Goal: Information Seeking & Learning: Learn about a topic

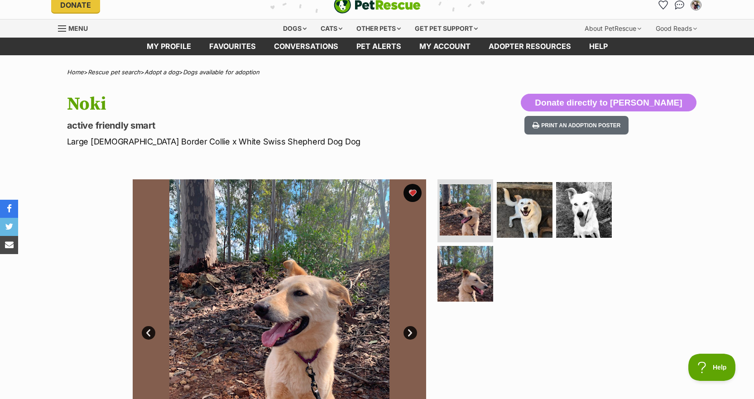
scroll to position [10, 0]
click at [224, 46] on link "Favourites" at bounding box center [232, 46] width 65 height 18
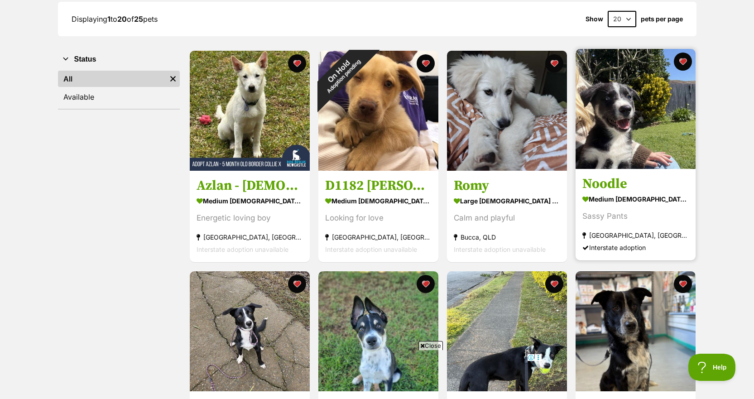
click at [632, 148] on img at bounding box center [636, 109] width 120 height 120
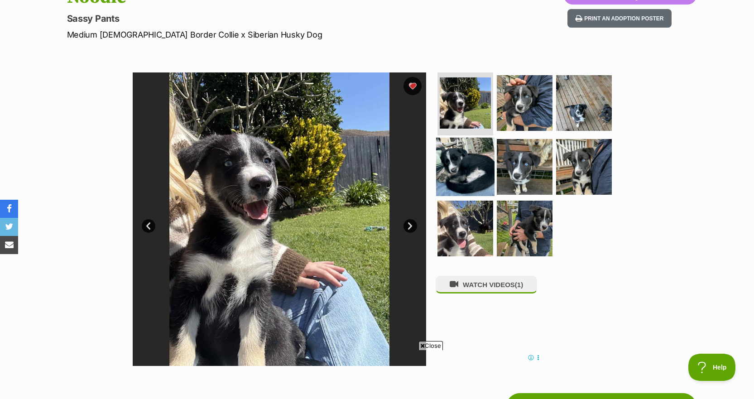
click at [475, 181] on img at bounding box center [465, 167] width 58 height 58
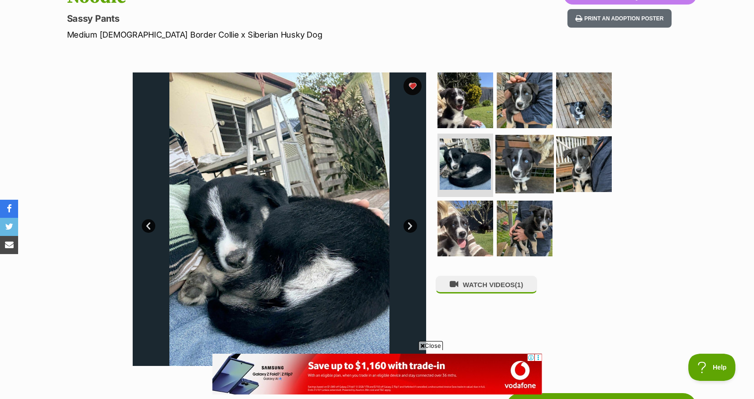
click at [527, 158] on img at bounding box center [525, 164] width 58 height 58
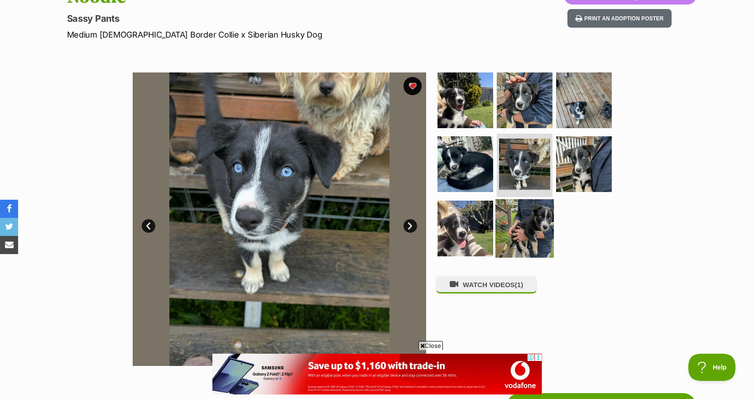
click at [514, 214] on img at bounding box center [525, 228] width 58 height 58
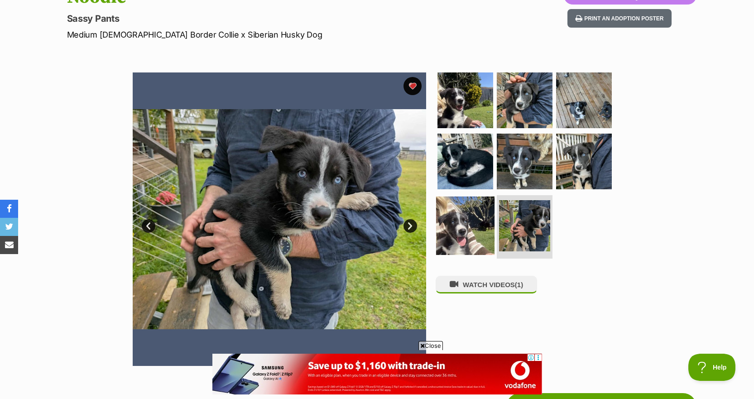
click at [475, 227] on img at bounding box center [465, 226] width 58 height 58
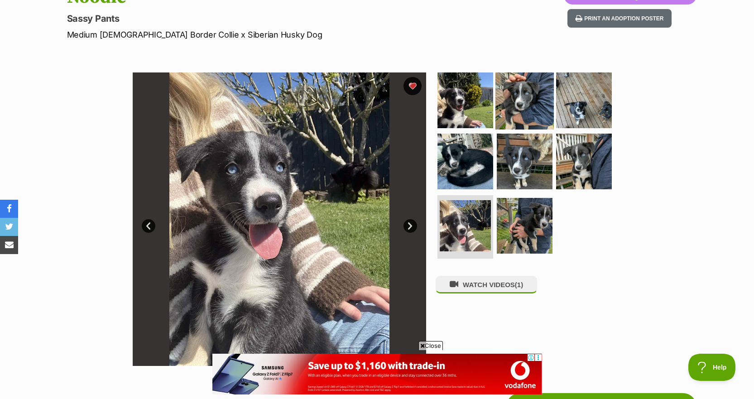
click at [532, 118] on img at bounding box center [525, 100] width 58 height 58
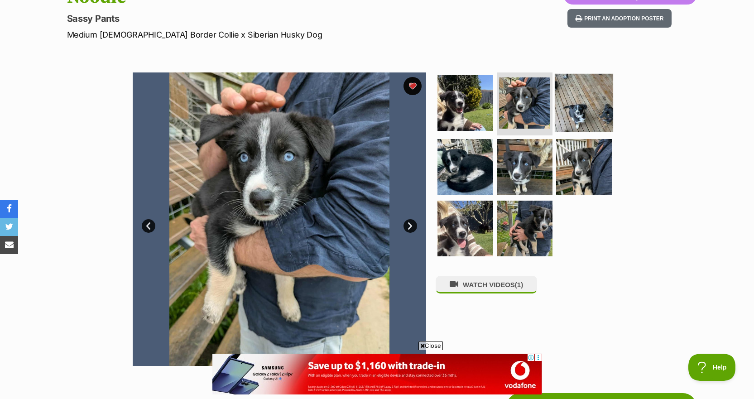
click at [575, 98] on img at bounding box center [584, 102] width 58 height 58
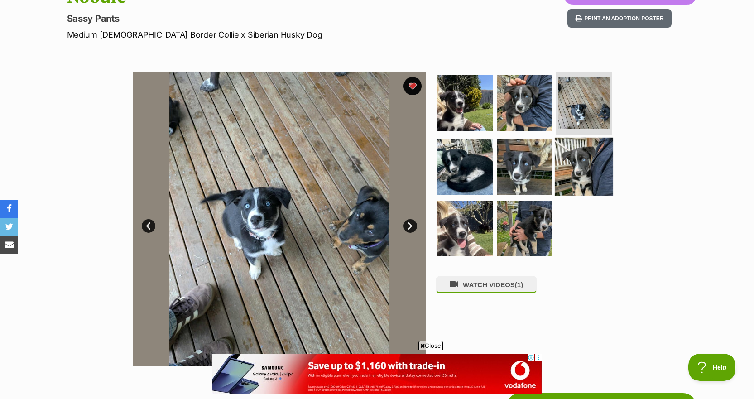
click at [574, 144] on img at bounding box center [584, 167] width 58 height 58
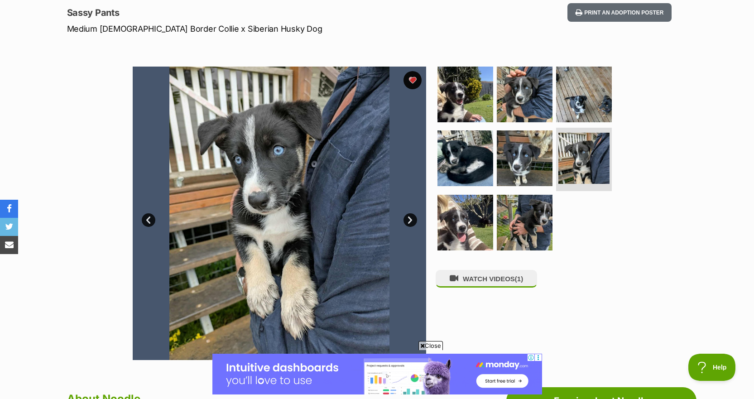
click at [409, 224] on link "Next" at bounding box center [411, 220] width 14 height 14
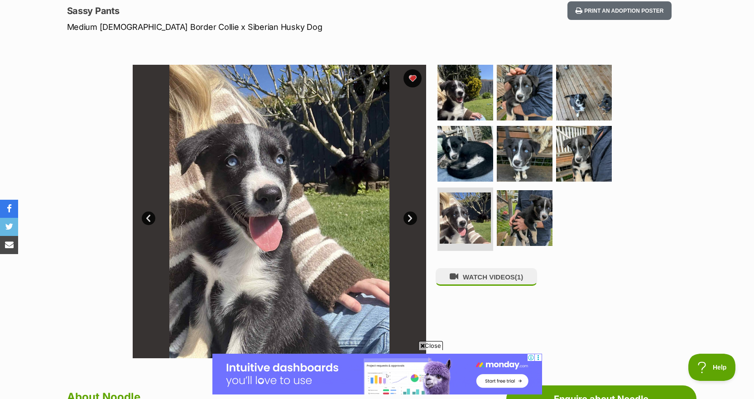
scroll to position [123, 0]
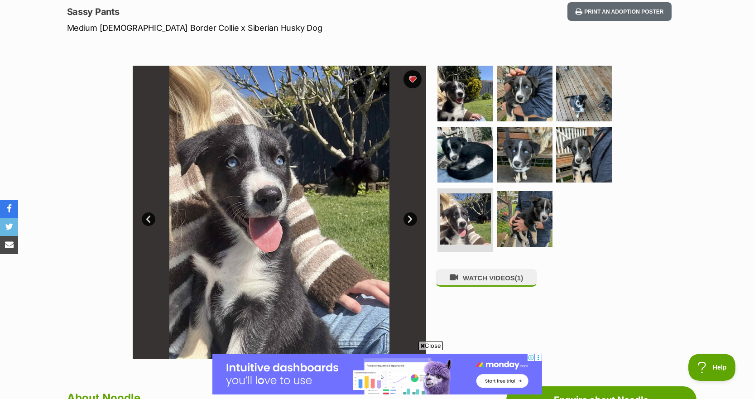
click at [410, 220] on link "Next" at bounding box center [411, 220] width 14 height 14
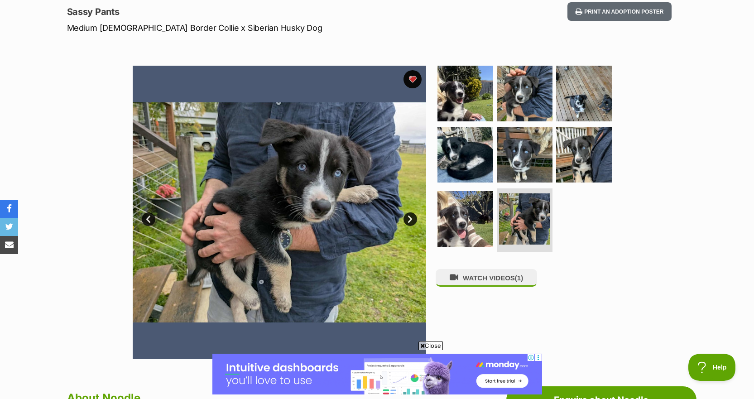
click at [410, 220] on link "Next" at bounding box center [411, 220] width 14 height 14
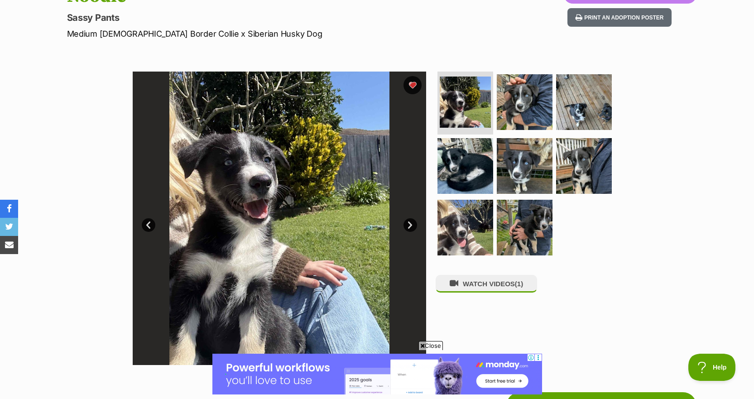
scroll to position [117, 0]
click at [412, 223] on link "Next" at bounding box center [411, 225] width 14 height 14
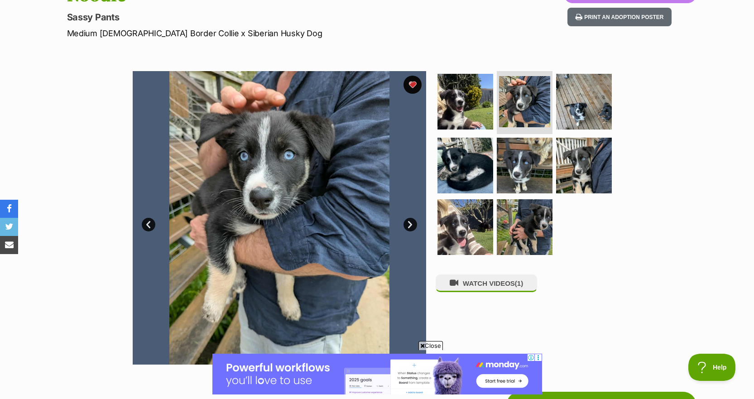
click at [412, 223] on link "Next" at bounding box center [411, 225] width 14 height 14
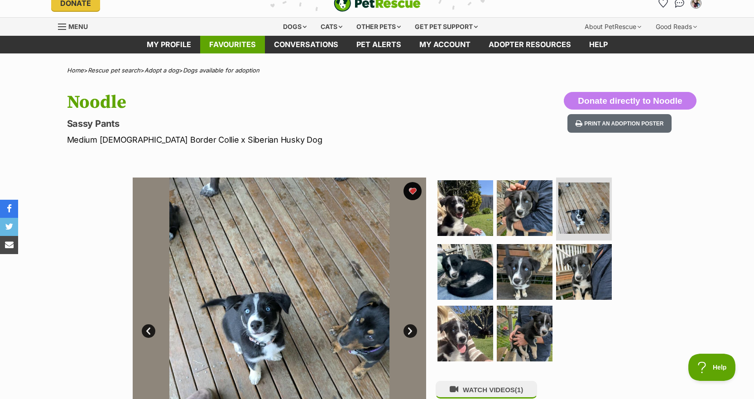
scroll to position [0, 0]
click at [223, 49] on link "Favourites" at bounding box center [232, 45] width 65 height 18
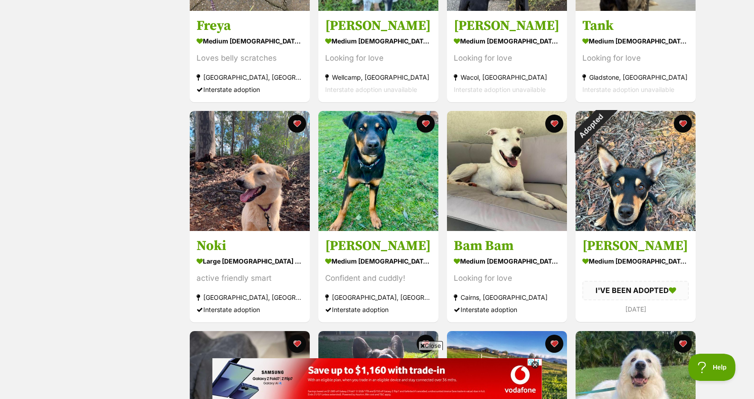
scroll to position [517, 0]
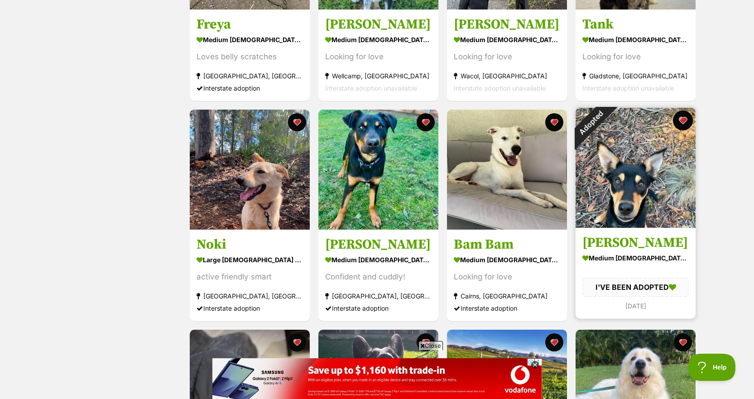
click at [687, 122] on button "favourite" at bounding box center [683, 121] width 20 height 20
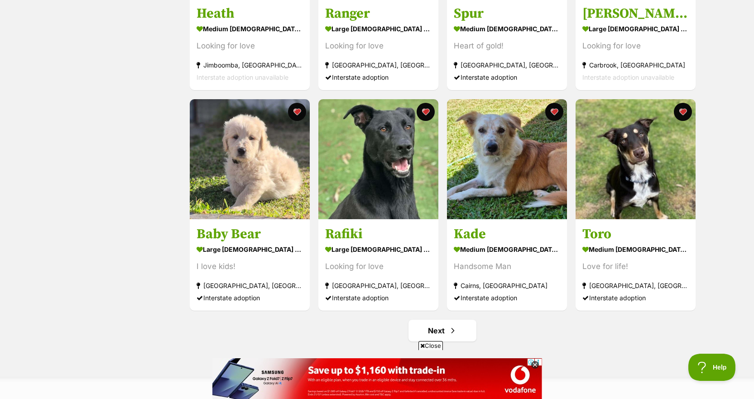
scroll to position [968, 0]
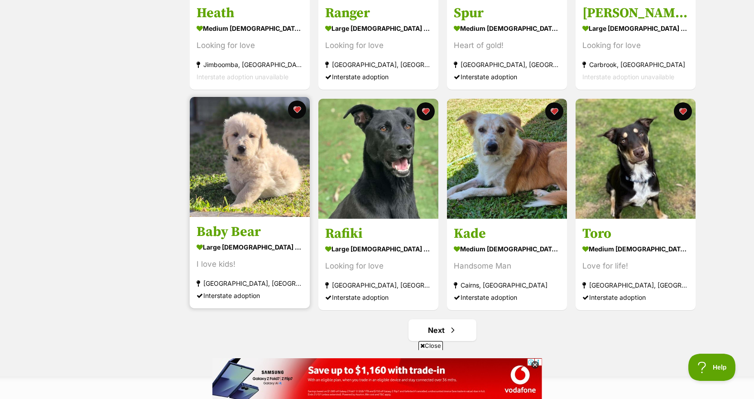
click at [274, 251] on div "large male Dog" at bounding box center [250, 247] width 106 height 13
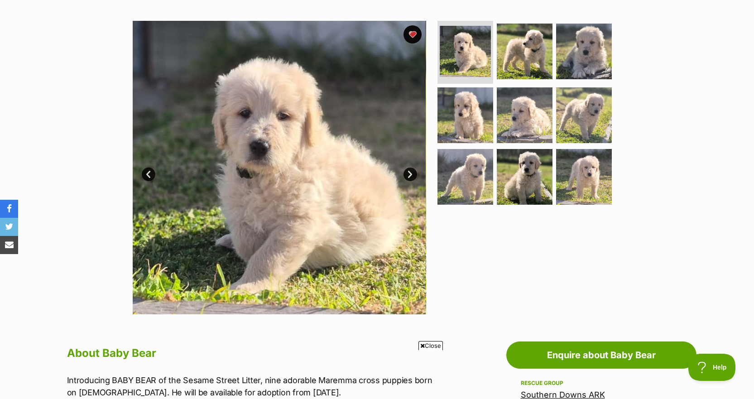
scroll to position [168, 0]
click at [415, 171] on link "Next" at bounding box center [411, 174] width 14 height 14
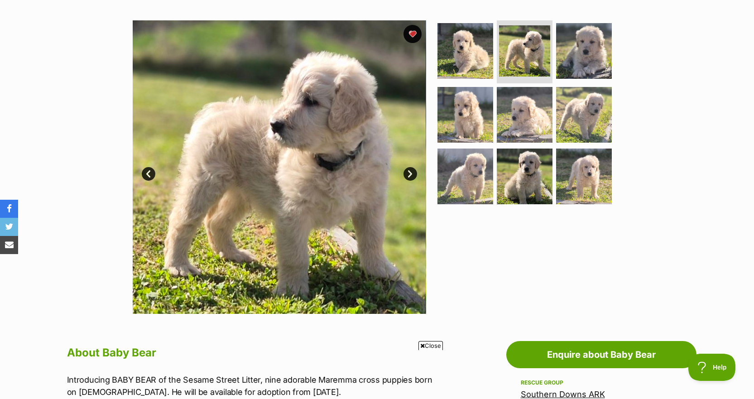
click at [415, 171] on link "Next" at bounding box center [411, 174] width 14 height 14
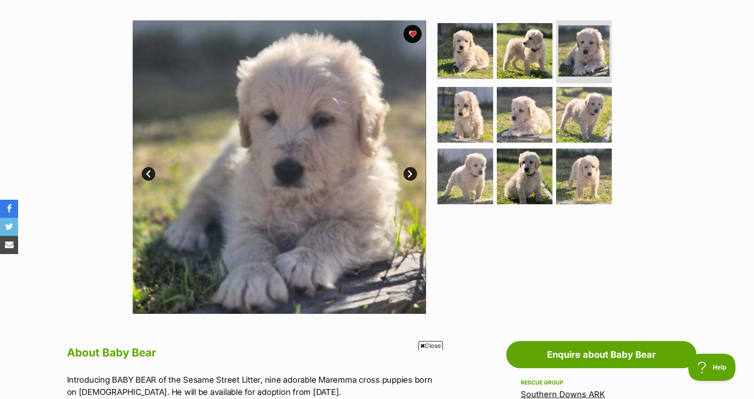
click at [415, 171] on link "Next" at bounding box center [411, 174] width 14 height 14
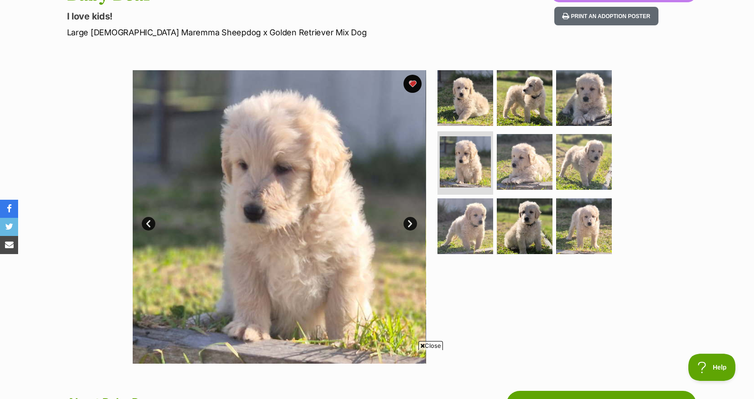
scroll to position [119, 0]
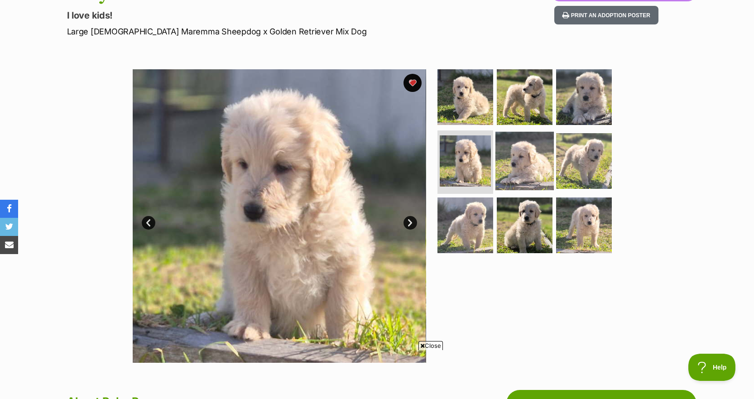
click at [505, 167] on img at bounding box center [525, 161] width 58 height 58
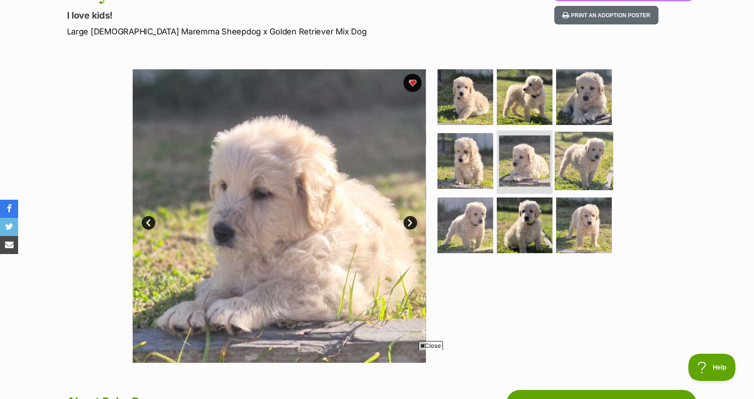
click at [586, 168] on img at bounding box center [584, 161] width 58 height 58
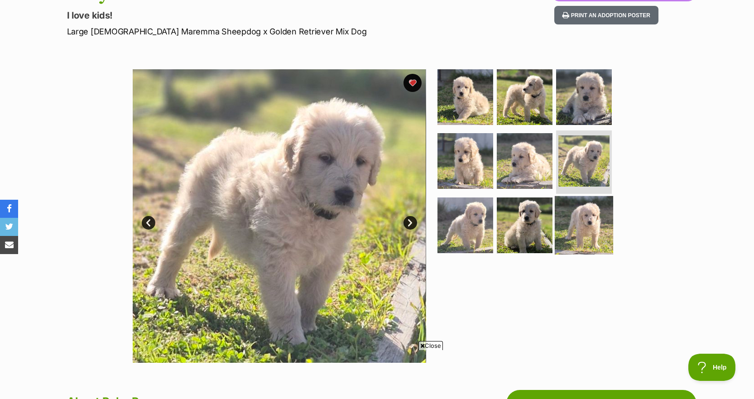
click at [581, 219] on img at bounding box center [584, 225] width 58 height 58
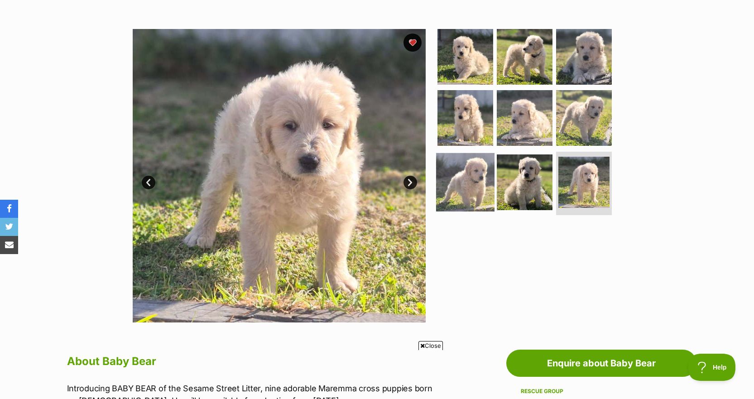
scroll to position [159, 0]
click at [487, 160] on img at bounding box center [465, 183] width 58 height 58
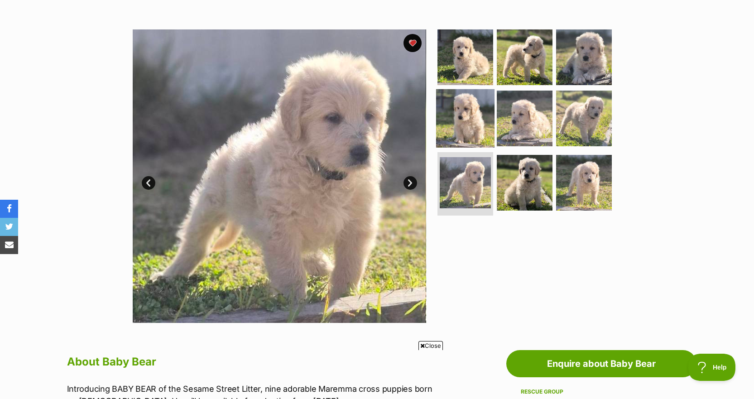
click at [493, 116] on img at bounding box center [465, 118] width 58 height 58
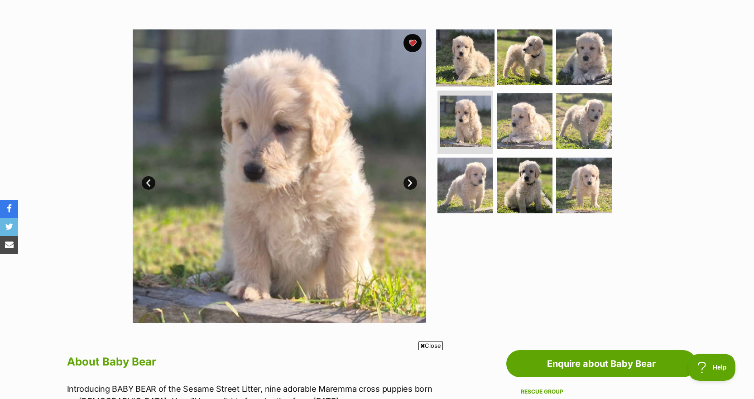
click at [479, 74] on img at bounding box center [465, 57] width 58 height 58
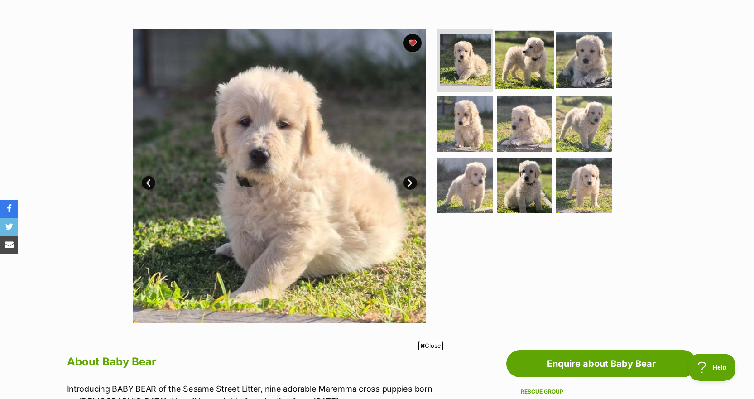
click at [513, 72] on img at bounding box center [525, 59] width 58 height 58
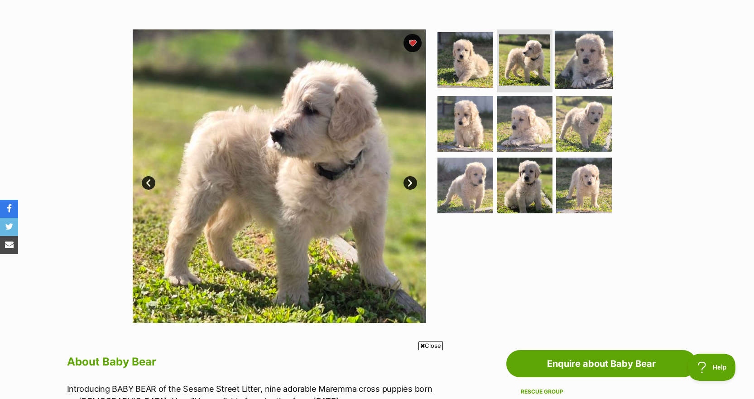
click at [580, 82] on img at bounding box center [584, 59] width 58 height 58
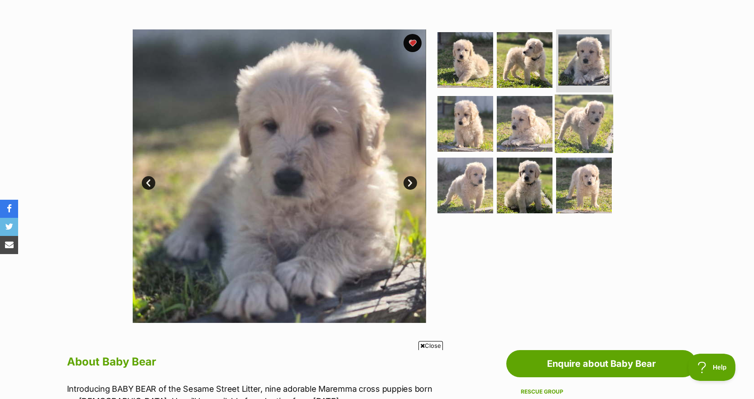
click at [579, 126] on img at bounding box center [584, 124] width 58 height 58
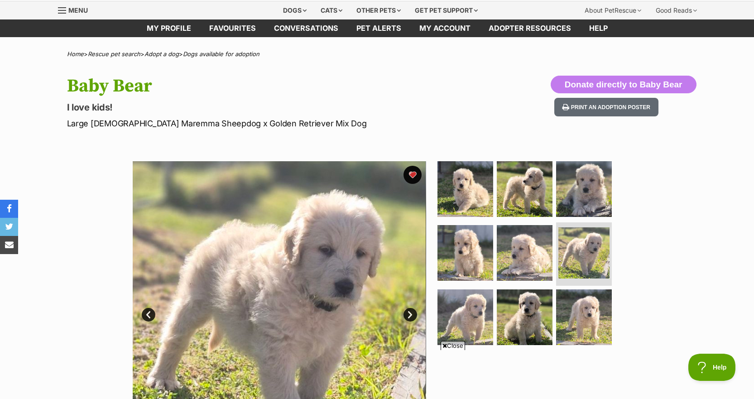
scroll to position [28, 0]
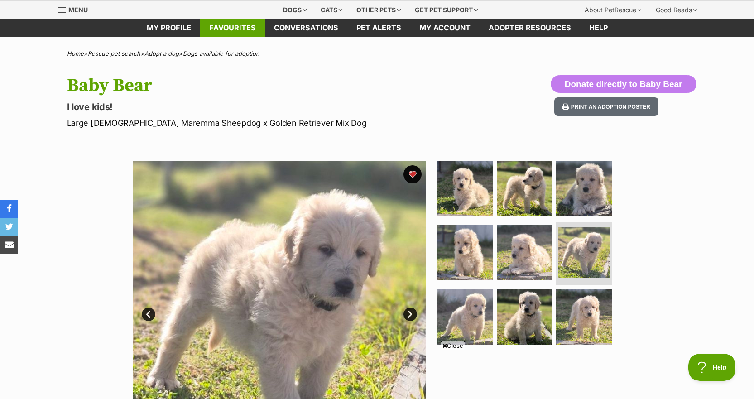
click at [229, 30] on link "Favourites" at bounding box center [232, 28] width 65 height 18
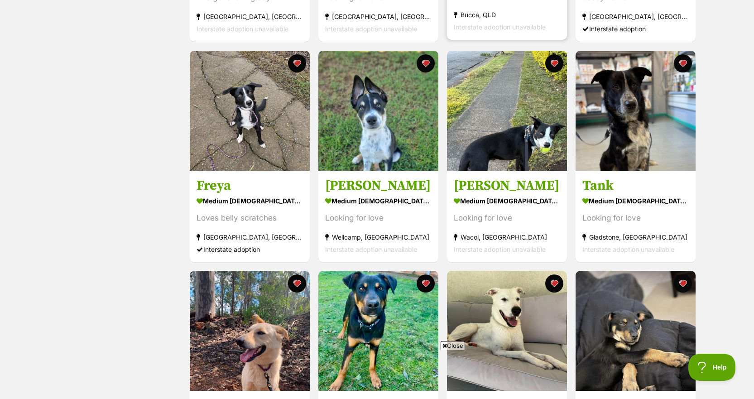
scroll to position [358, 0]
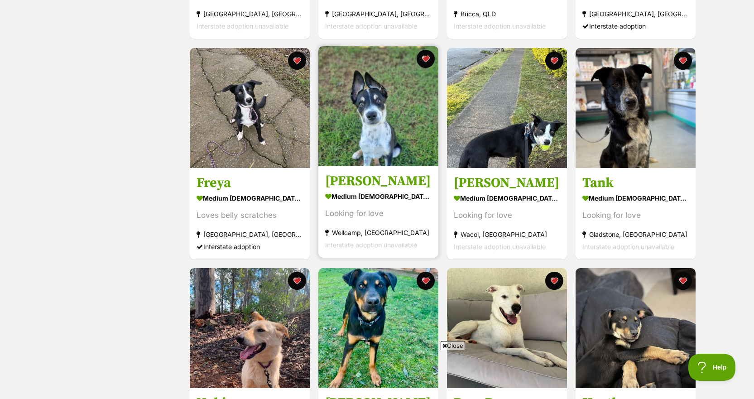
click at [390, 200] on div "medium [DEMOGRAPHIC_DATA] Dog" at bounding box center [378, 196] width 106 height 13
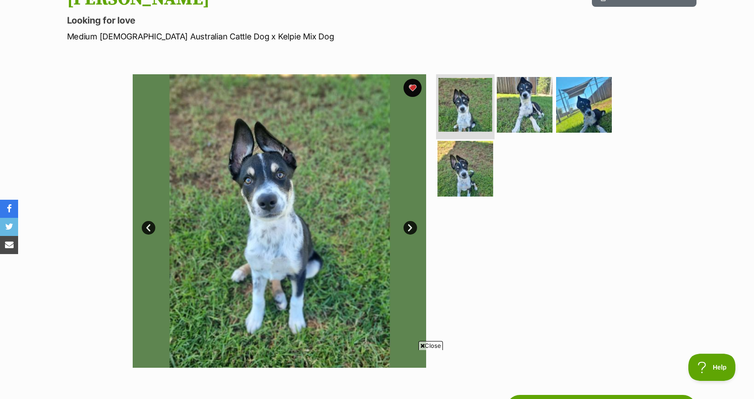
scroll to position [104, 0]
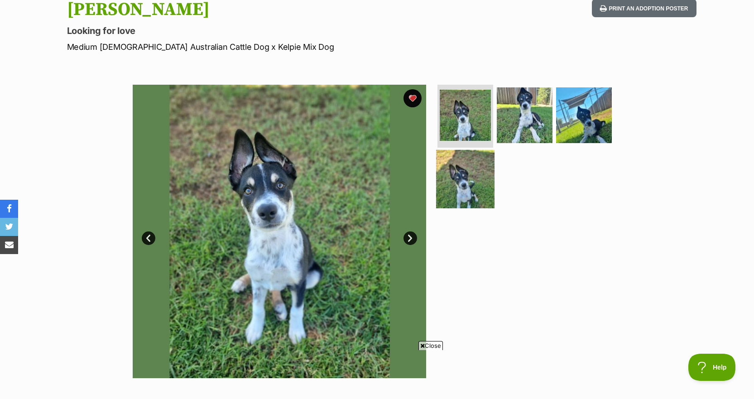
click at [471, 174] on img at bounding box center [465, 179] width 58 height 58
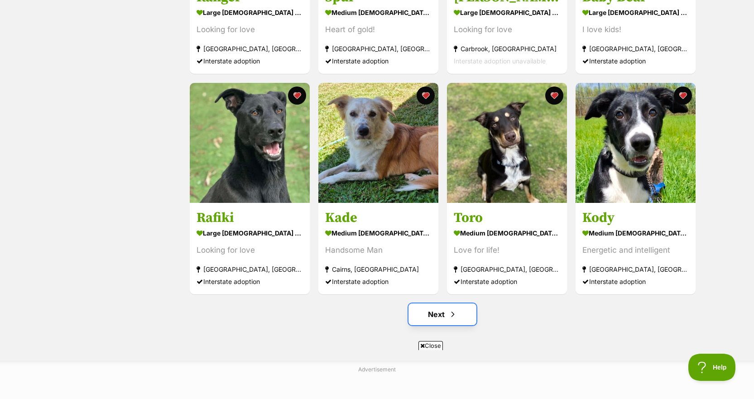
click at [431, 325] on link "Next" at bounding box center [443, 315] width 68 height 22
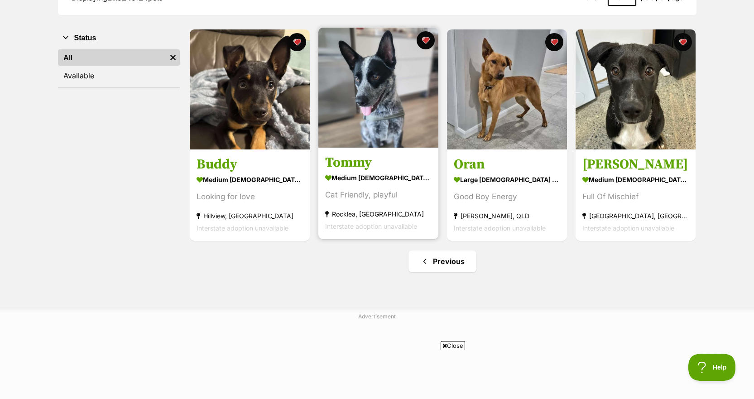
scroll to position [156, 0]
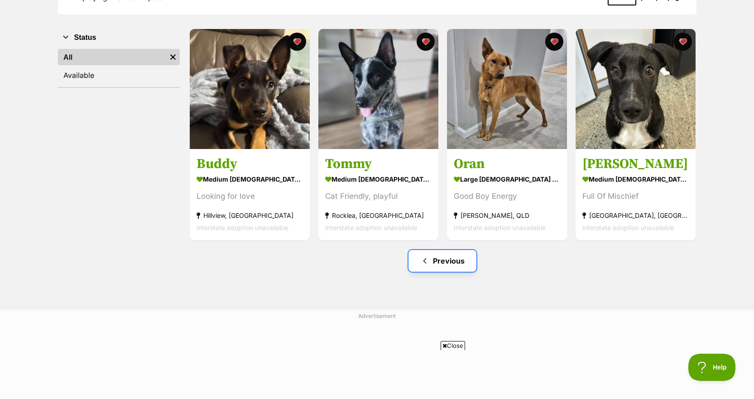
click at [436, 258] on link "Previous" at bounding box center [443, 261] width 68 height 22
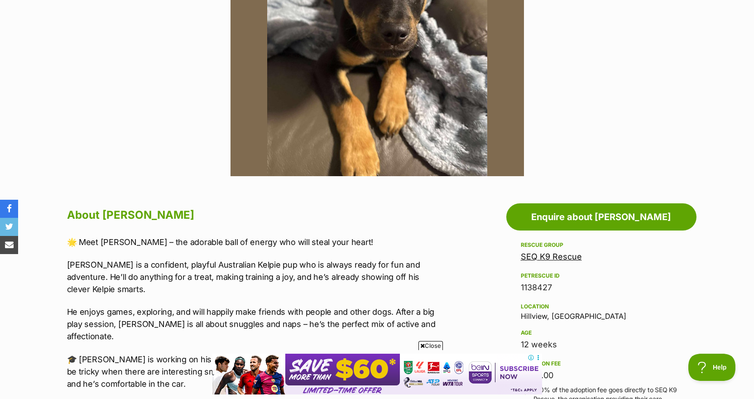
scroll to position [306, 0]
click at [317, 269] on p "[PERSON_NAME] is a confident, playful Australian Kelpie pup who is always ready…" at bounding box center [254, 276] width 374 height 37
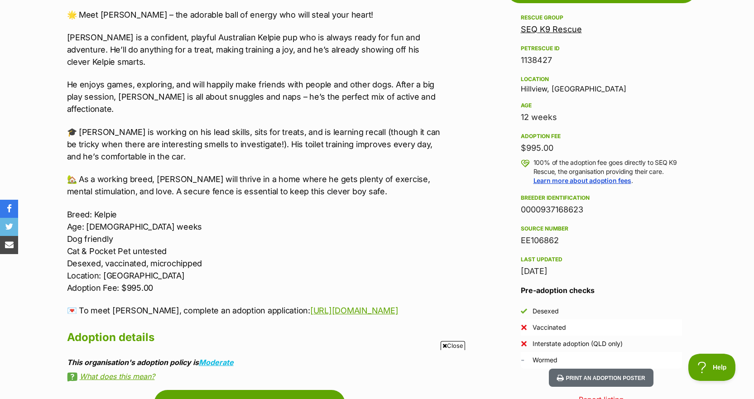
scroll to position [534, 0]
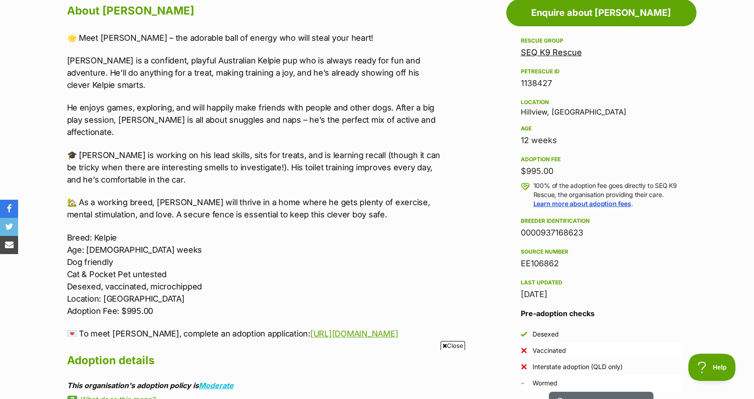
click at [90, 196] on p "🏡 As a working breed, Buddy will thrive in a home where he gets plenty of exerc…" at bounding box center [254, 208] width 374 height 24
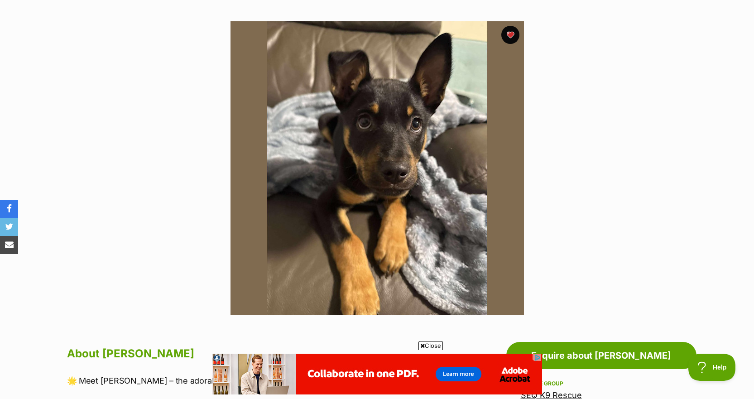
scroll to position [167, 0]
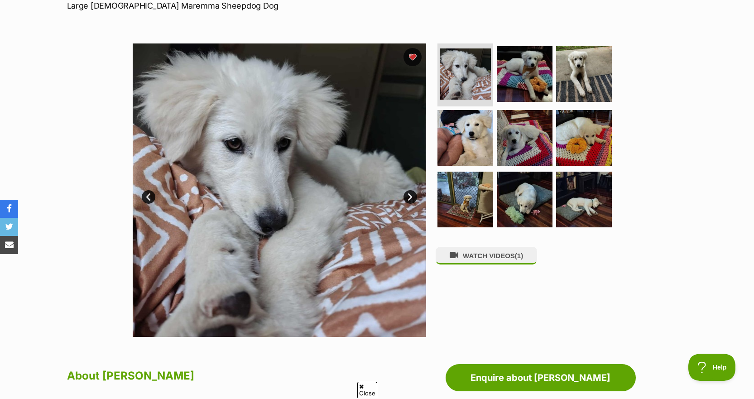
click at [409, 197] on link "Next" at bounding box center [411, 197] width 14 height 14
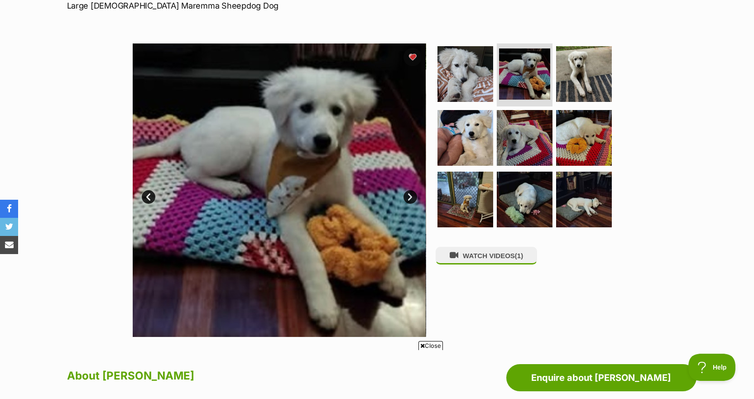
click at [409, 197] on link "Next" at bounding box center [411, 197] width 14 height 14
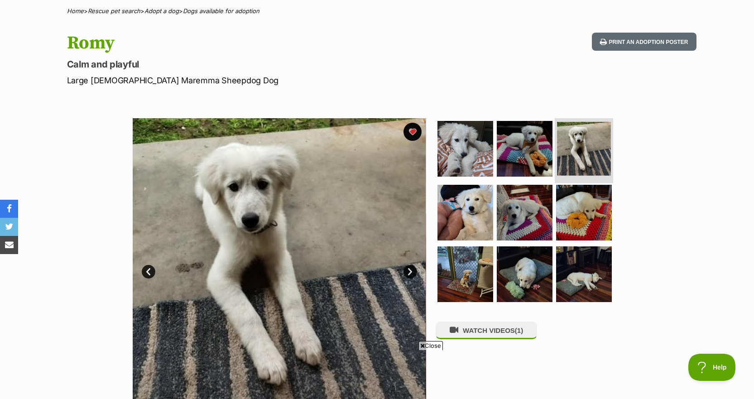
click at [565, 141] on img at bounding box center [584, 149] width 54 height 54
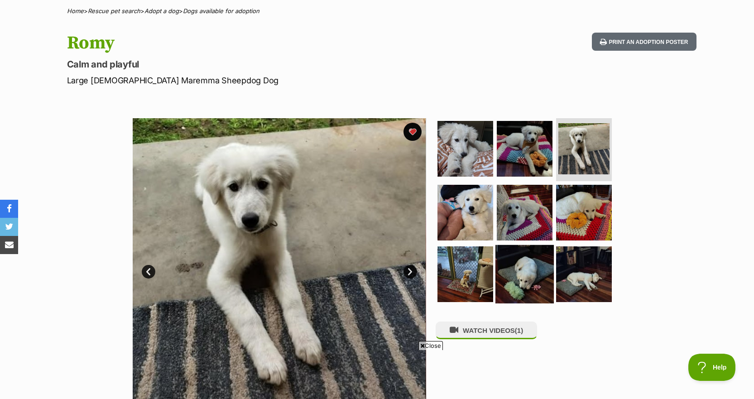
click at [521, 268] on img at bounding box center [525, 274] width 58 height 58
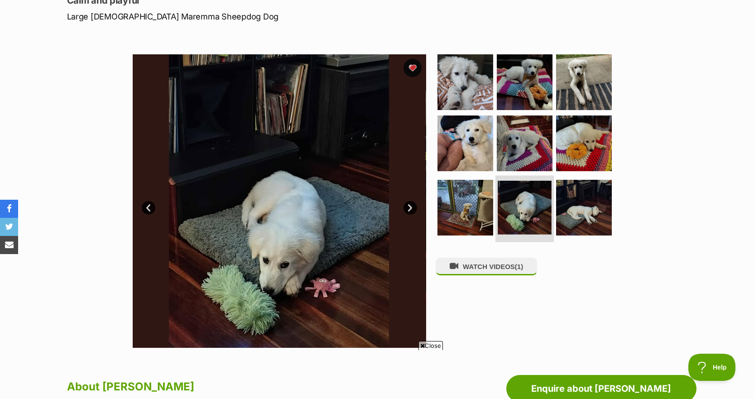
scroll to position [135, 0]
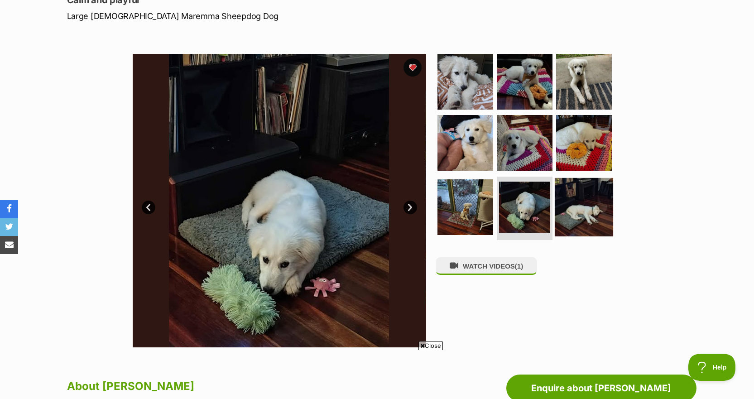
click at [583, 196] on img at bounding box center [584, 207] width 58 height 58
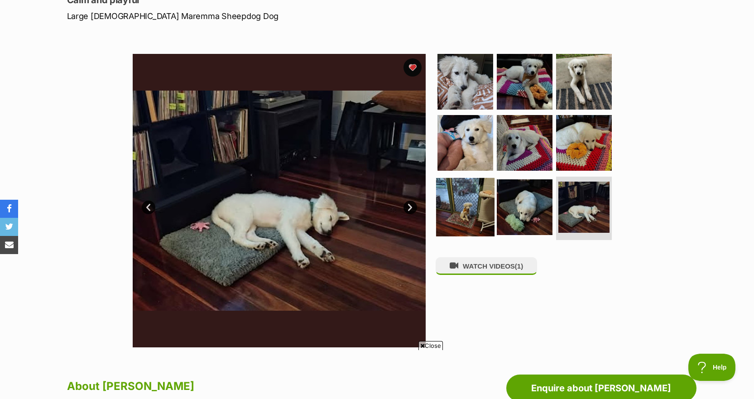
click at [483, 208] on img at bounding box center [465, 207] width 58 height 58
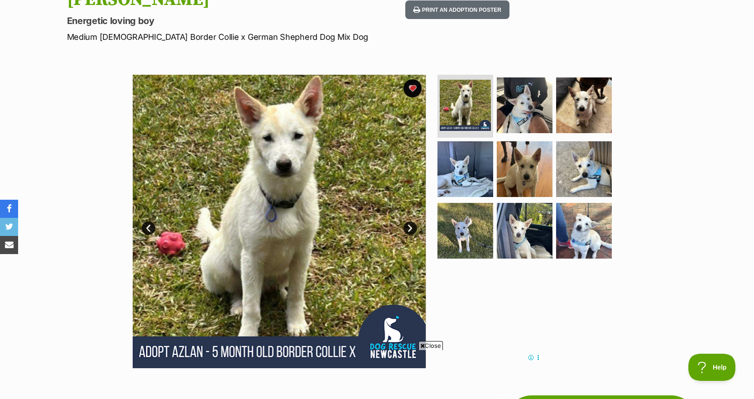
scroll to position [135, 0]
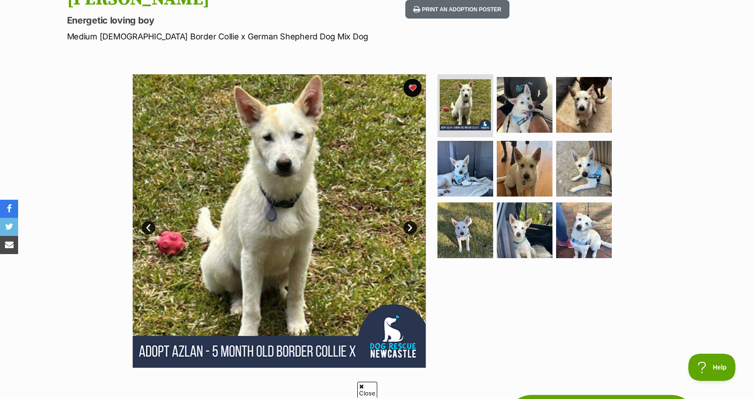
click at [408, 232] on link "Next" at bounding box center [411, 228] width 14 height 14
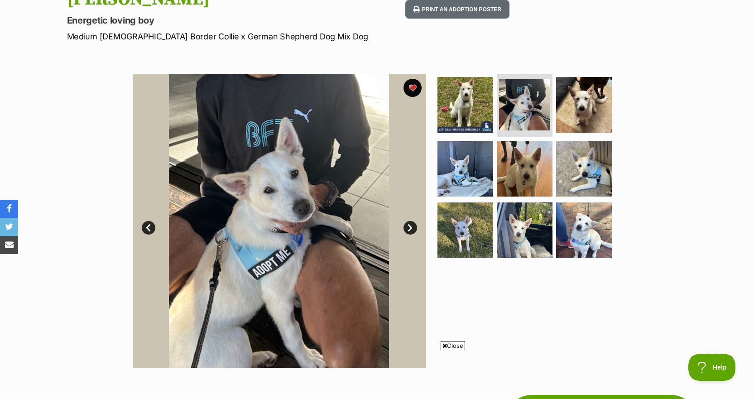
click at [408, 232] on link "Next" at bounding box center [411, 228] width 14 height 14
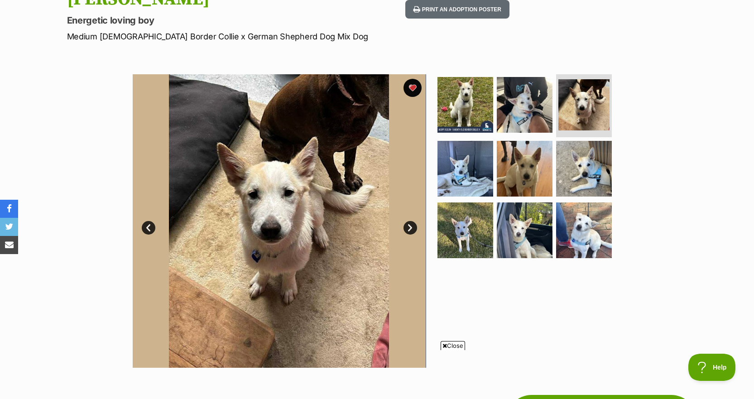
click at [408, 232] on link "Next" at bounding box center [411, 228] width 14 height 14
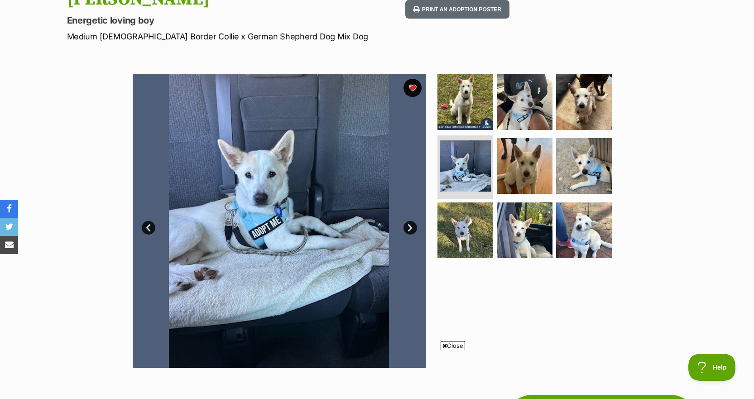
click at [408, 232] on link "Next" at bounding box center [411, 228] width 14 height 14
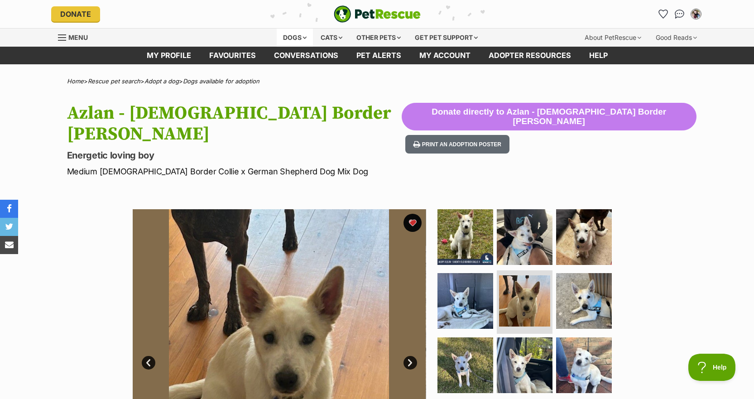
click at [280, 42] on div "Dogs" at bounding box center [295, 38] width 36 height 18
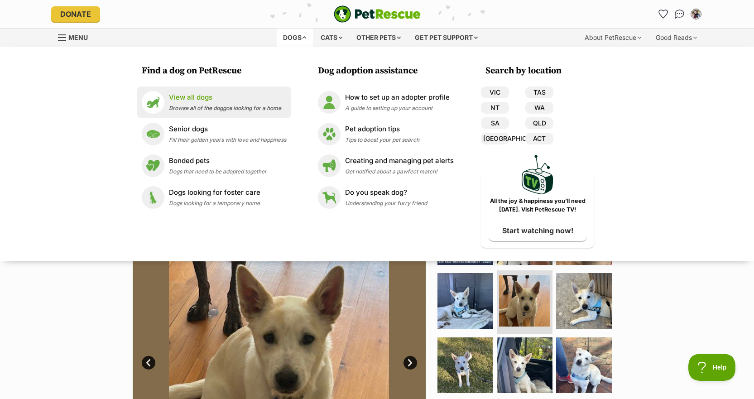
click at [222, 99] on p "View all dogs" at bounding box center [225, 97] width 112 height 10
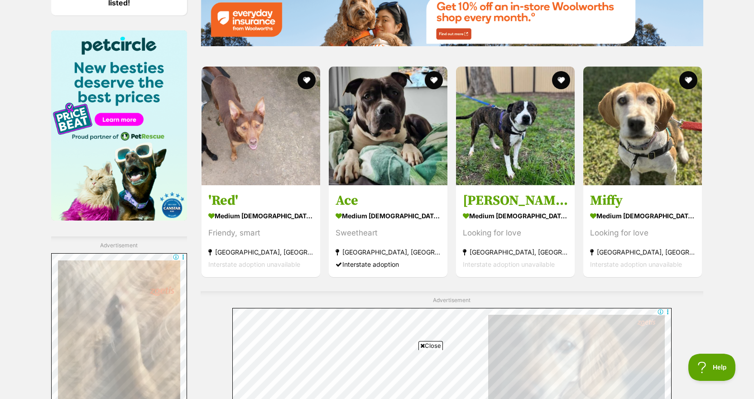
scroll to position [1367, 0]
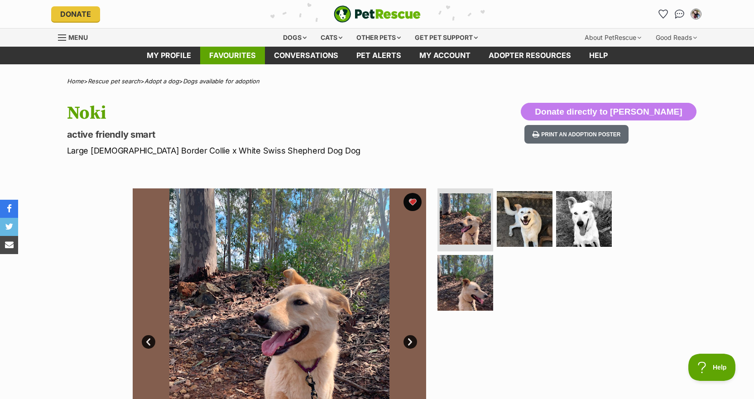
click at [250, 59] on link "Favourites" at bounding box center [232, 56] width 65 height 18
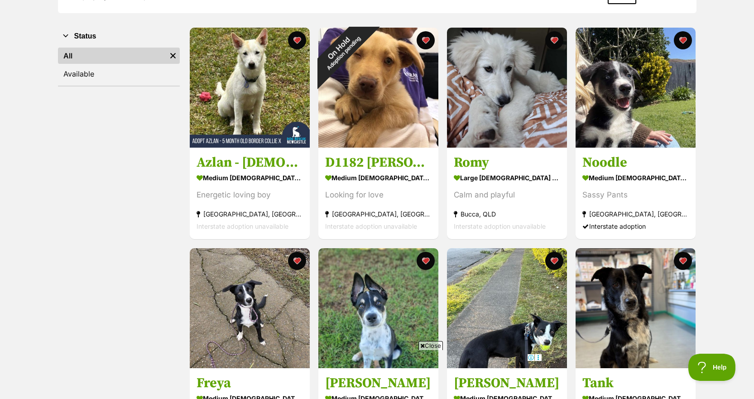
scroll to position [158, 0]
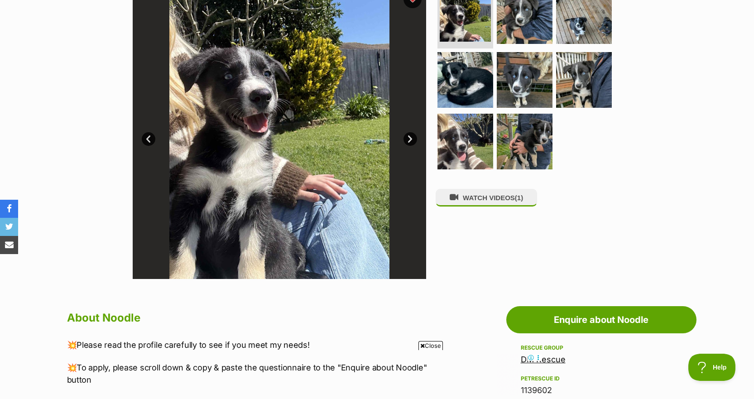
click at [408, 140] on link "Next" at bounding box center [411, 139] width 14 height 14
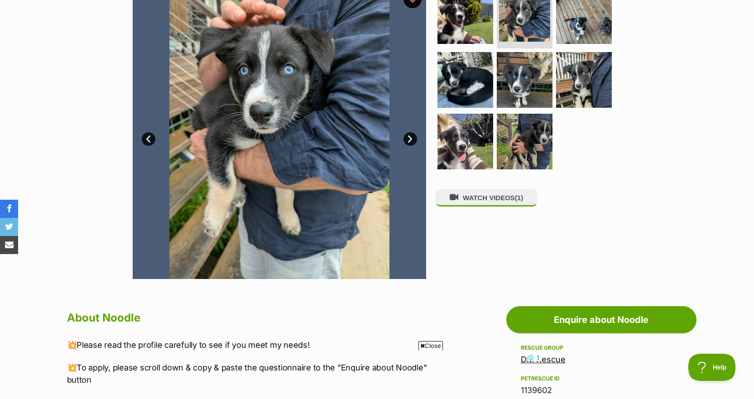
click at [408, 140] on link "Next" at bounding box center [411, 139] width 14 height 14
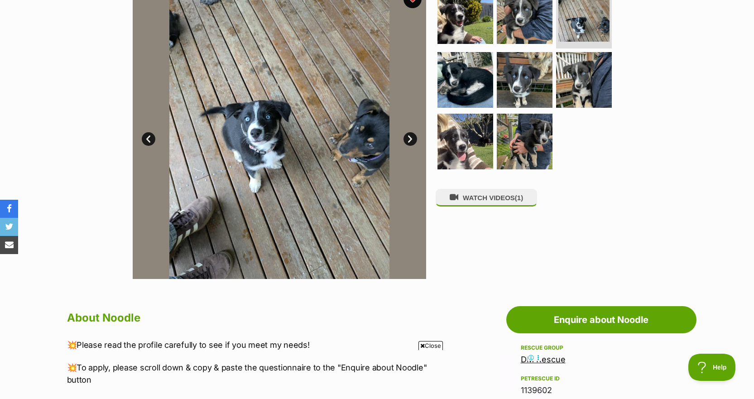
click at [408, 140] on link "Next" at bounding box center [411, 139] width 14 height 14
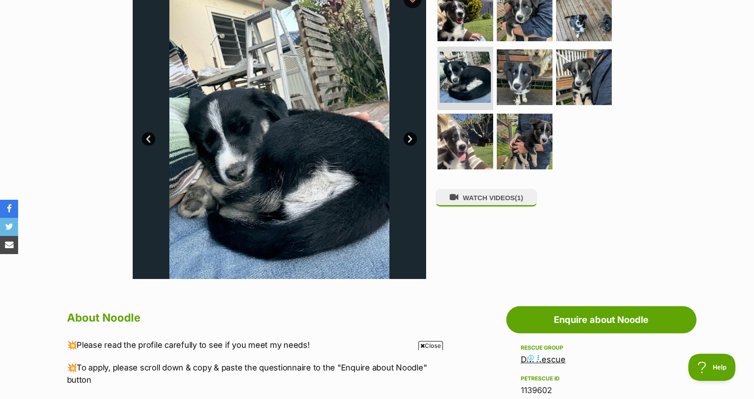
click at [408, 140] on link "Next" at bounding box center [411, 139] width 14 height 14
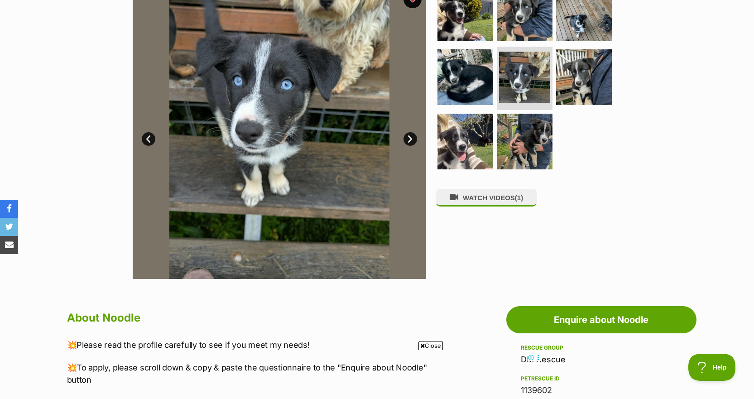
click at [408, 140] on link "Next" at bounding box center [411, 139] width 14 height 14
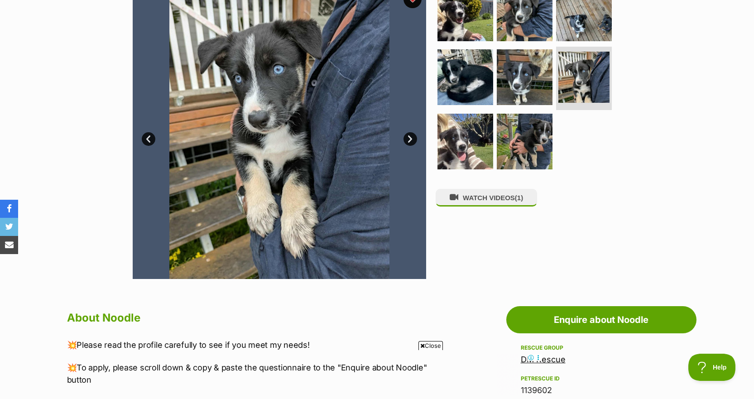
click at [408, 140] on link "Next" at bounding box center [411, 139] width 14 height 14
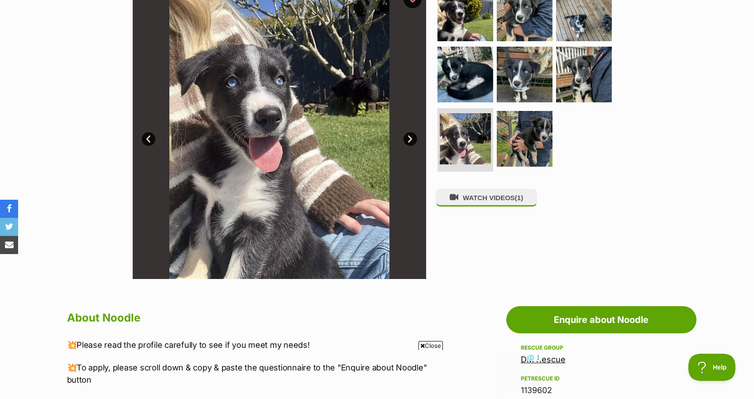
click at [408, 140] on link "Next" at bounding box center [411, 139] width 14 height 14
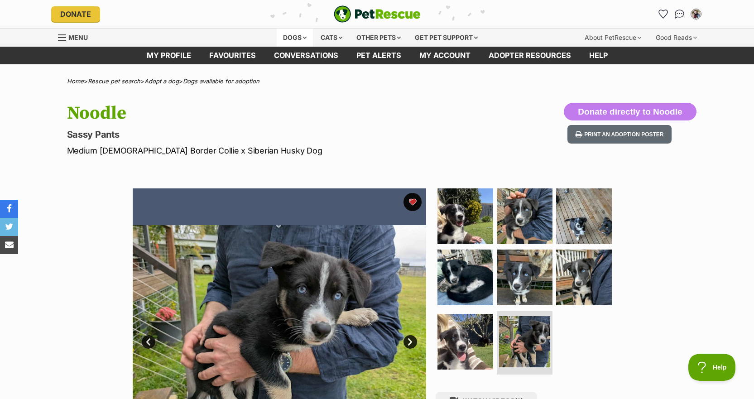
click at [301, 37] on div "Dogs" at bounding box center [295, 38] width 36 height 18
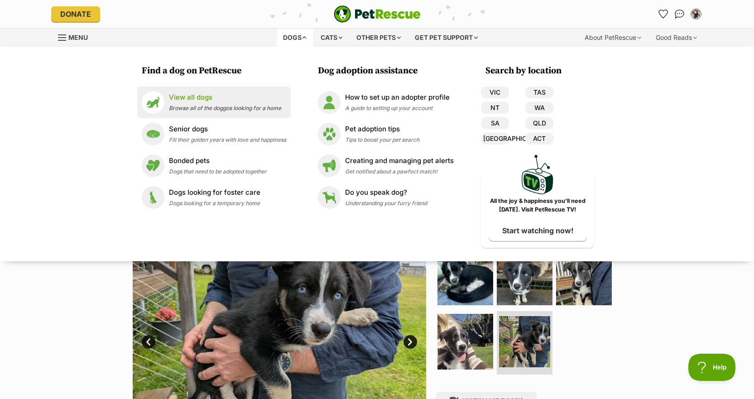
click at [213, 96] on p "View all dogs" at bounding box center [225, 97] width 112 height 10
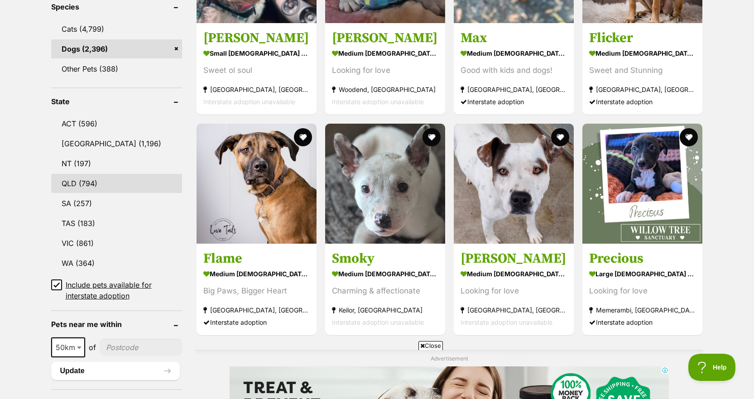
click at [93, 183] on link "QLD (794)" at bounding box center [116, 183] width 131 height 19
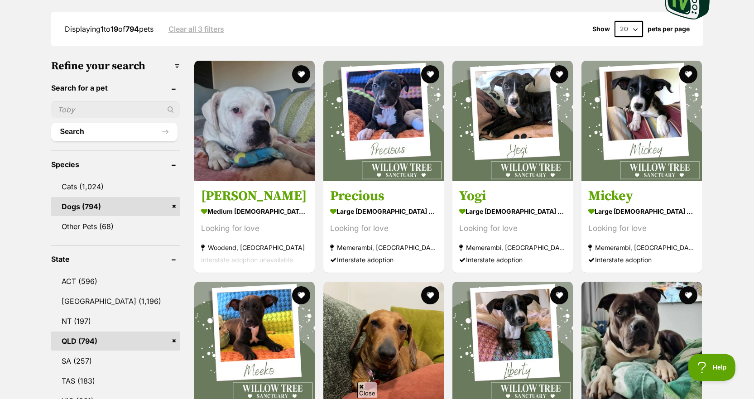
scroll to position [251, 0]
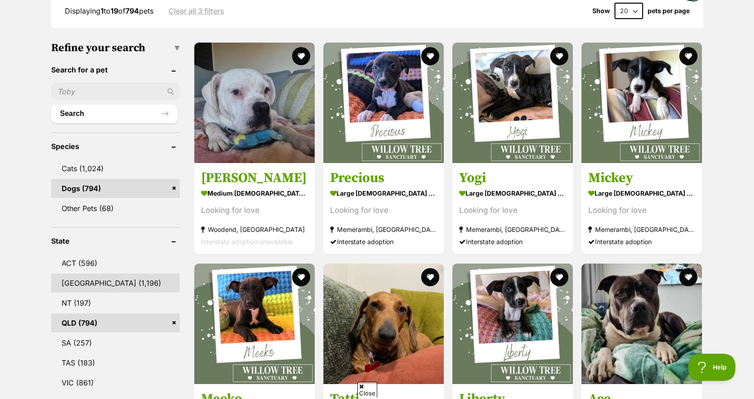
click at [111, 289] on link "NSW (1,196)" at bounding box center [115, 283] width 129 height 19
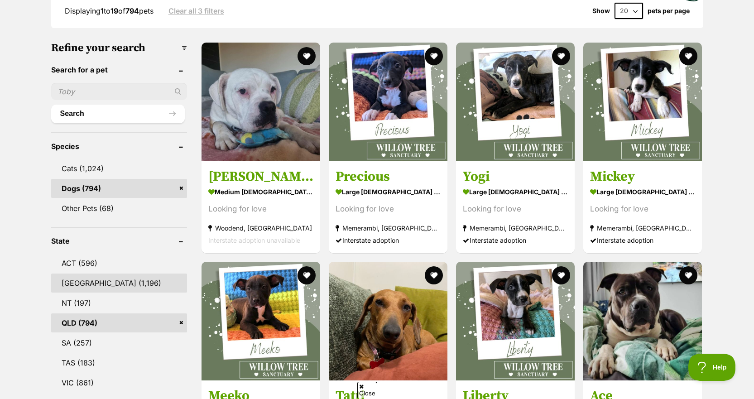
scroll to position [0, 0]
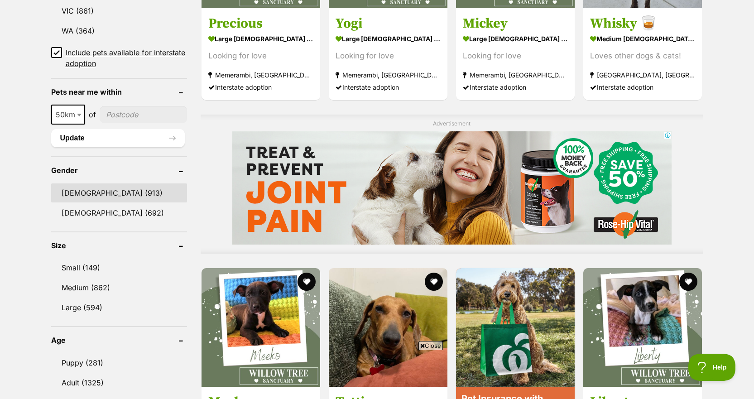
scroll to position [687, 0]
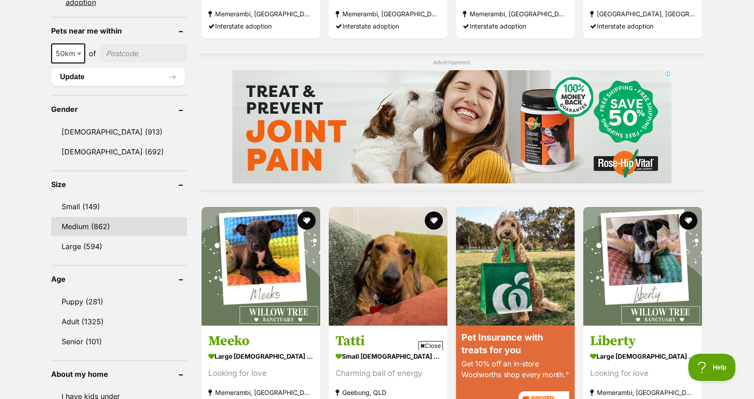
click at [101, 222] on link "Medium (862)" at bounding box center [119, 226] width 136 height 19
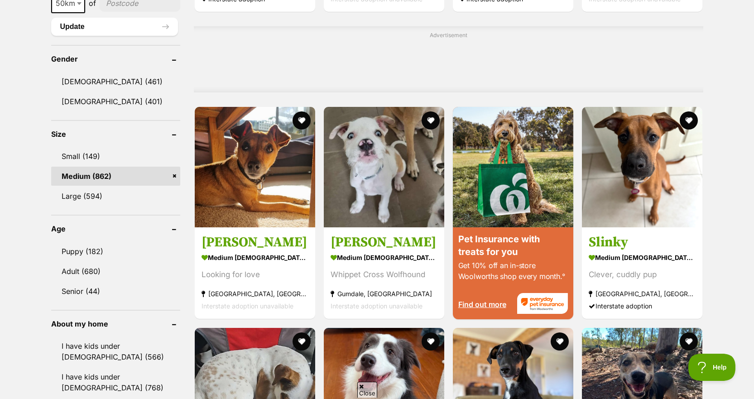
scroll to position [720, 0]
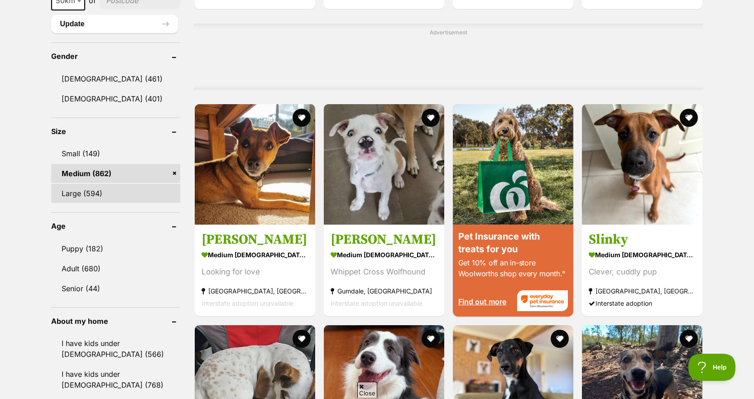
click at [122, 184] on link "Large (594)" at bounding box center [115, 193] width 129 height 19
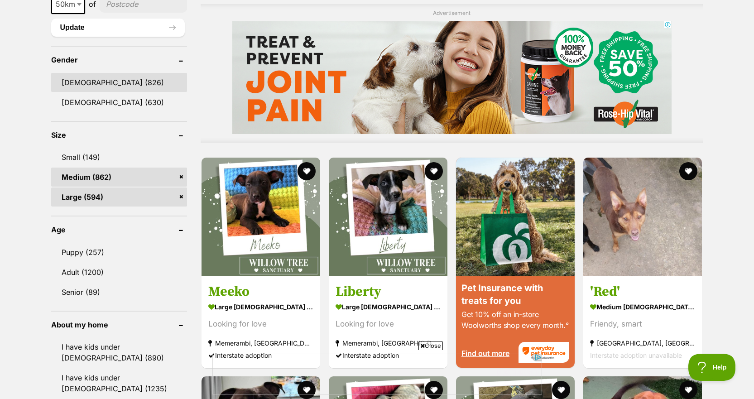
scroll to position [736, 0]
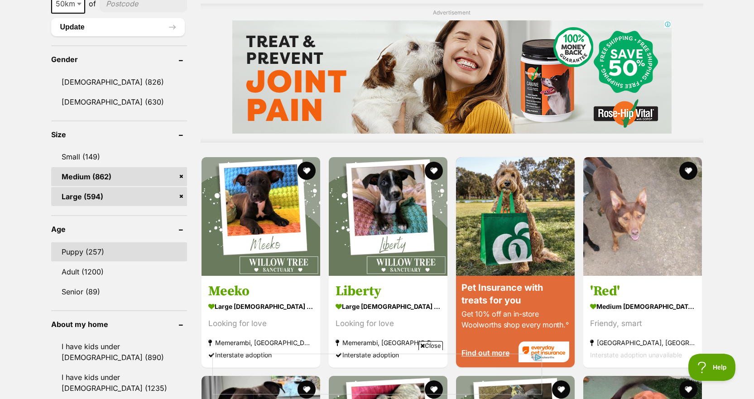
click at [109, 250] on link "Puppy (257)" at bounding box center [119, 251] width 136 height 19
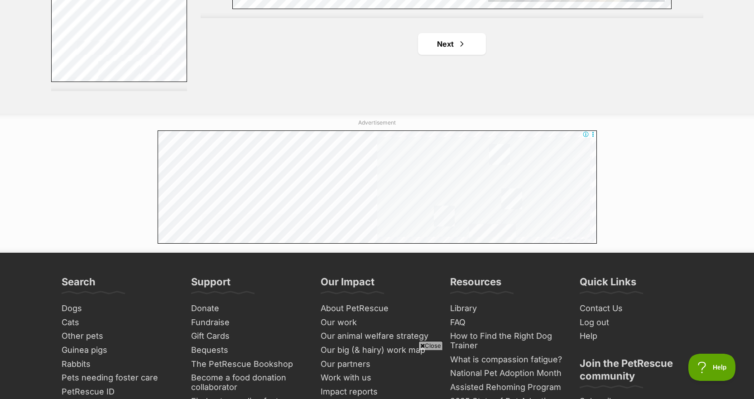
scroll to position [1773, 0]
click at [471, 47] on link "Next" at bounding box center [452, 44] width 68 height 22
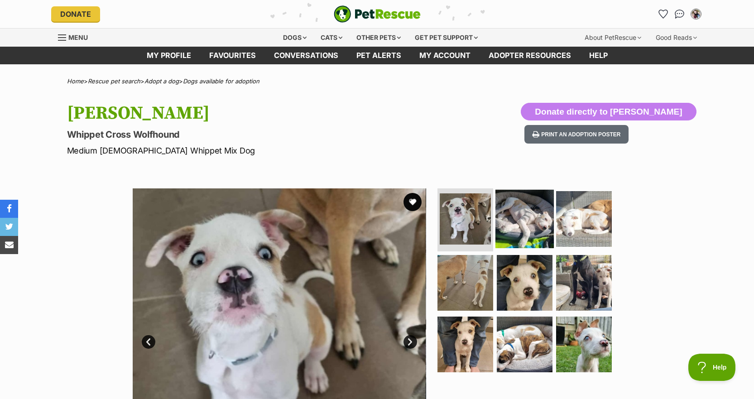
click at [526, 237] on img at bounding box center [525, 218] width 58 height 58
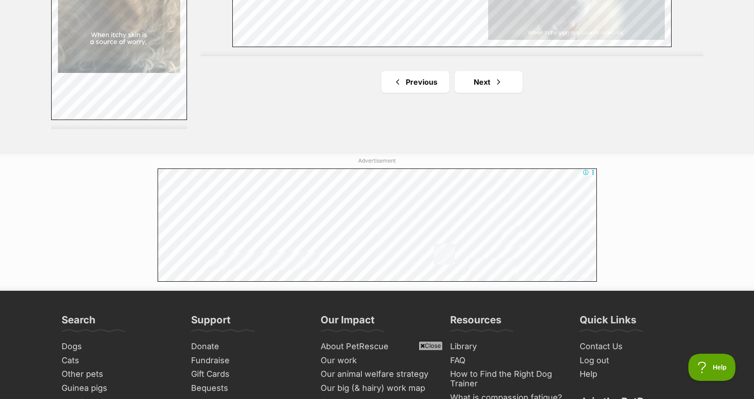
scroll to position [1734, 0]
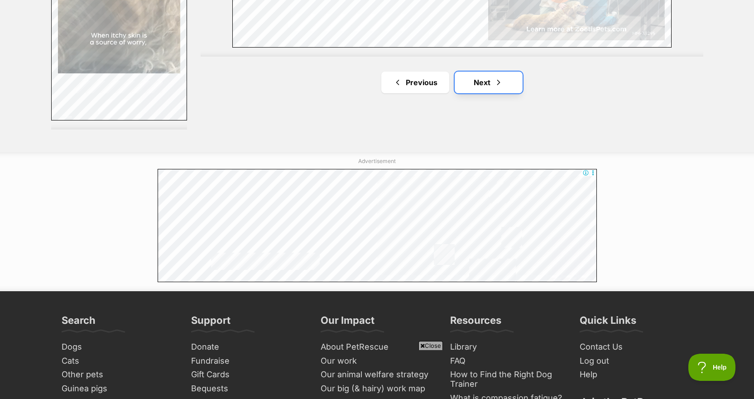
click at [488, 76] on link "Next" at bounding box center [489, 83] width 68 height 22
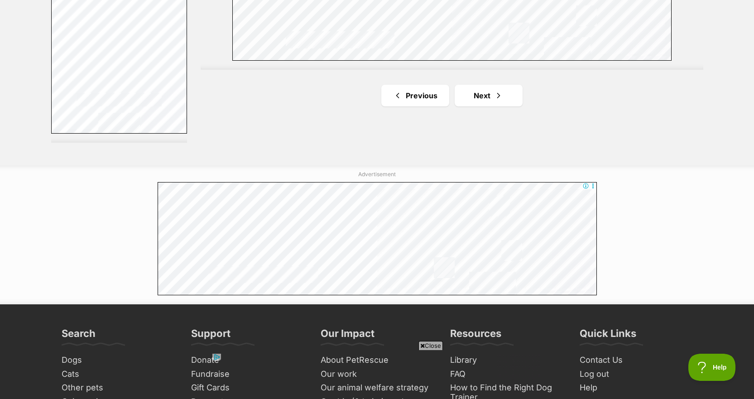
scroll to position [1682, 0]
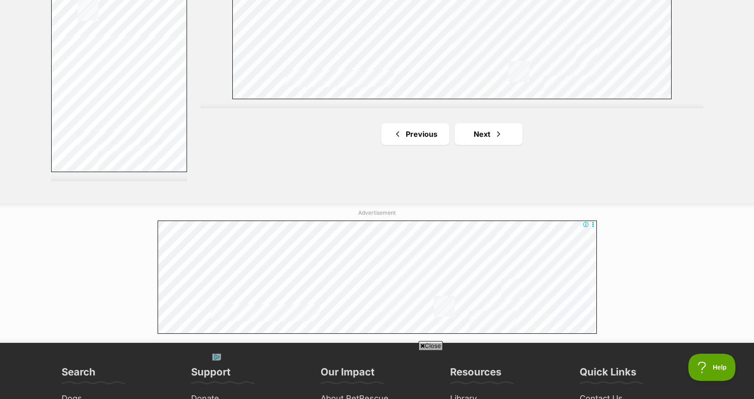
click at [471, 135] on link "Next" at bounding box center [489, 134] width 68 height 22
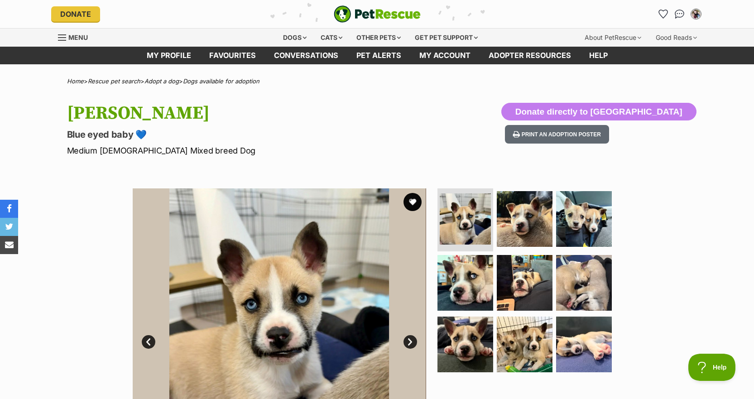
click at [413, 342] on link "Next" at bounding box center [411, 342] width 14 height 14
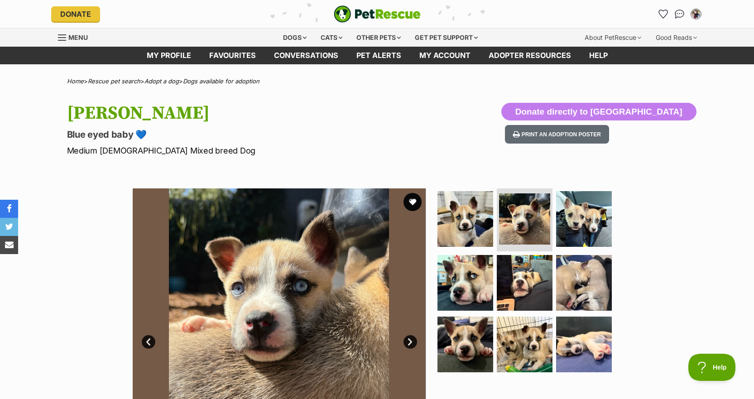
click at [413, 342] on link "Next" at bounding box center [411, 342] width 14 height 14
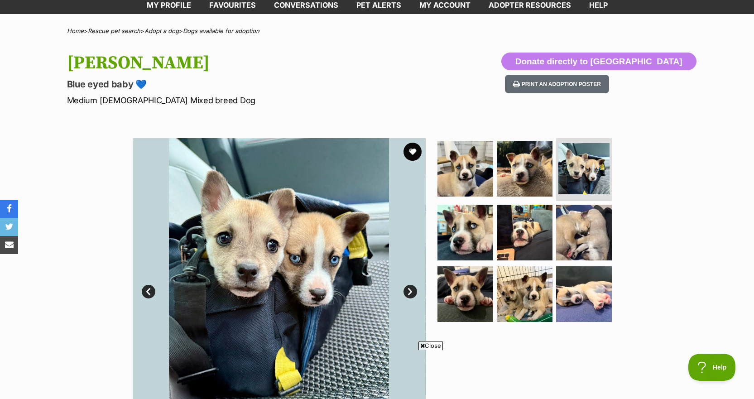
scroll to position [51, 0]
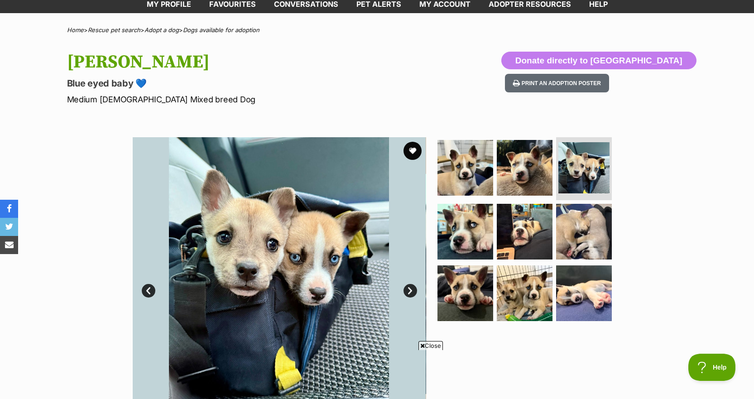
click at [407, 296] on link "Next" at bounding box center [411, 291] width 14 height 14
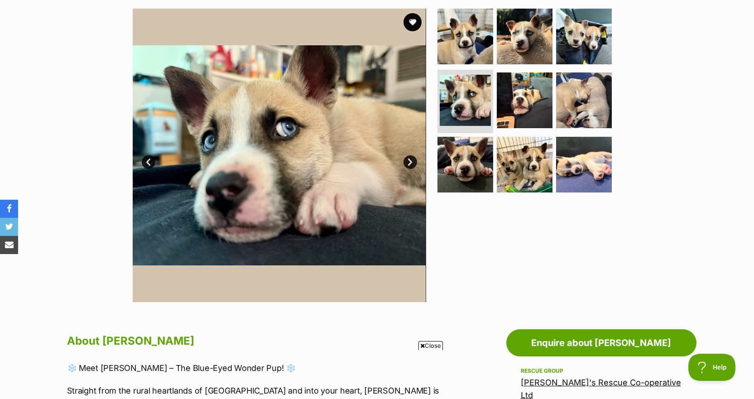
scroll to position [0, 0]
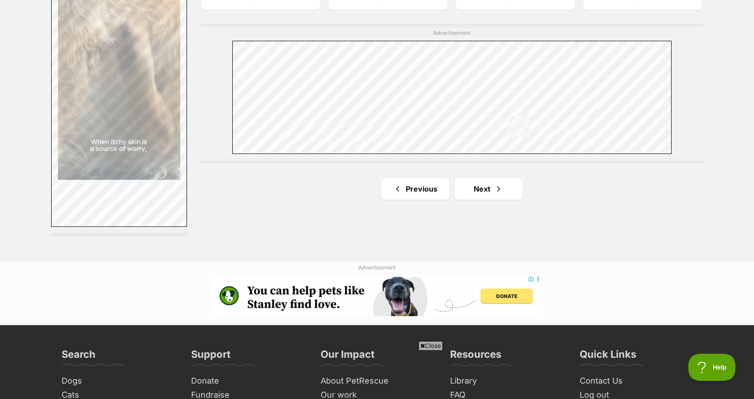
scroll to position [1628, 0]
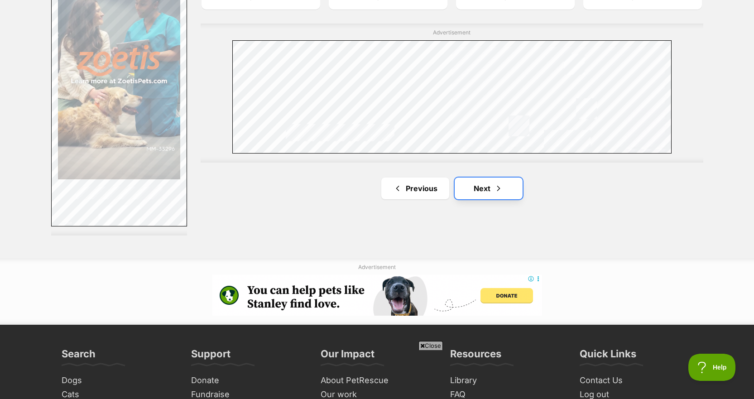
click at [513, 180] on link "Next" at bounding box center [489, 189] width 68 height 22
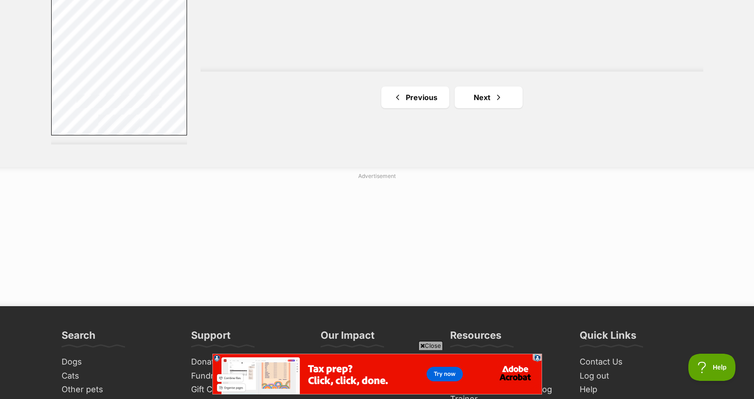
scroll to position [1714, 0]
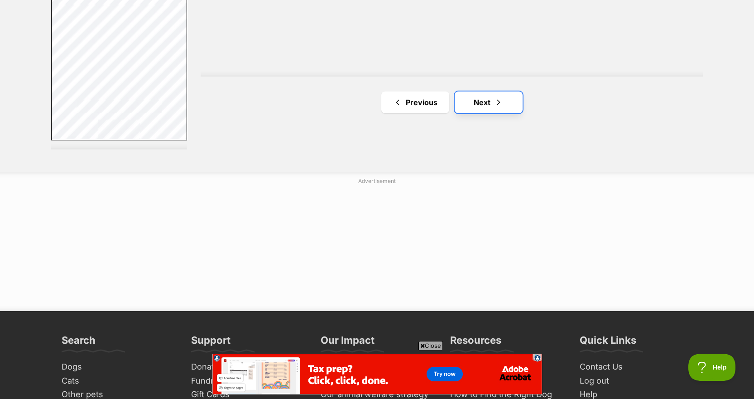
click at [494, 108] on link "Next" at bounding box center [489, 103] width 68 height 22
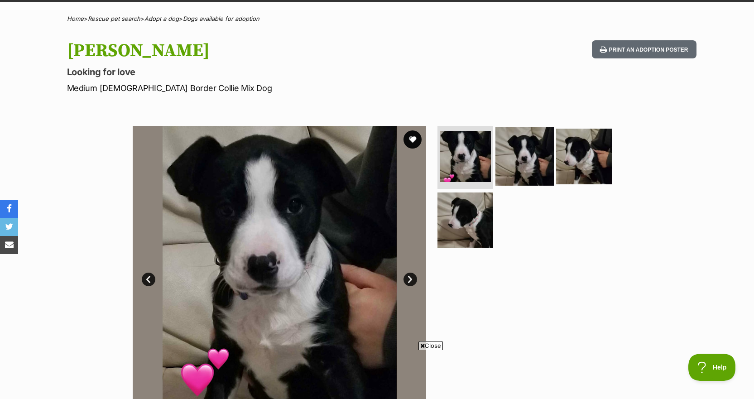
click at [519, 160] on img at bounding box center [525, 156] width 58 height 58
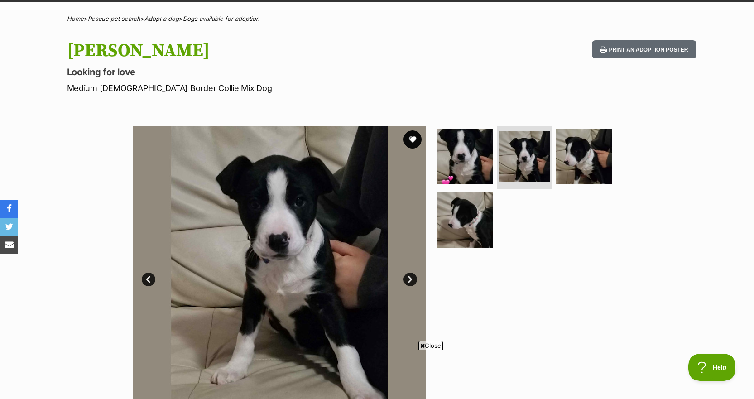
drag, startPoint x: 618, startPoint y: 161, endPoint x: 372, endPoint y: 67, distance: 262.9
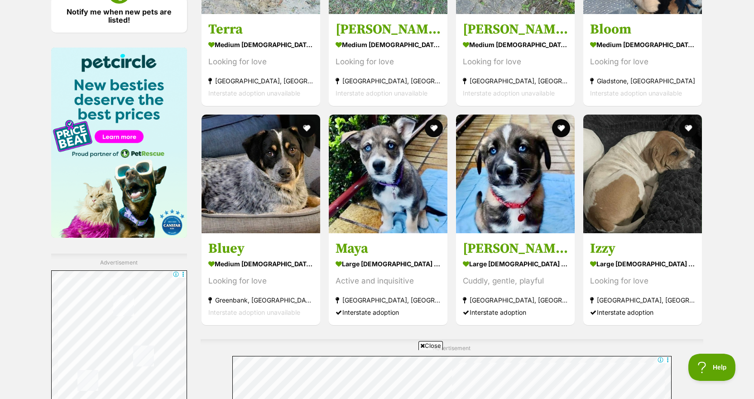
scroll to position [1313, 0]
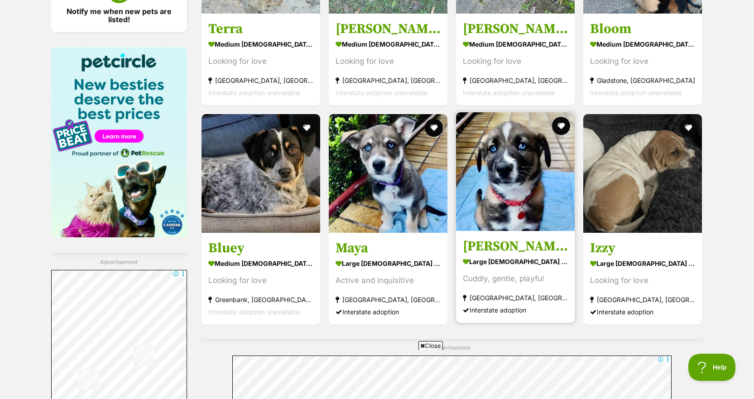
drag, startPoint x: 369, startPoint y: 264, endPoint x: 511, endPoint y: 252, distance: 142.3
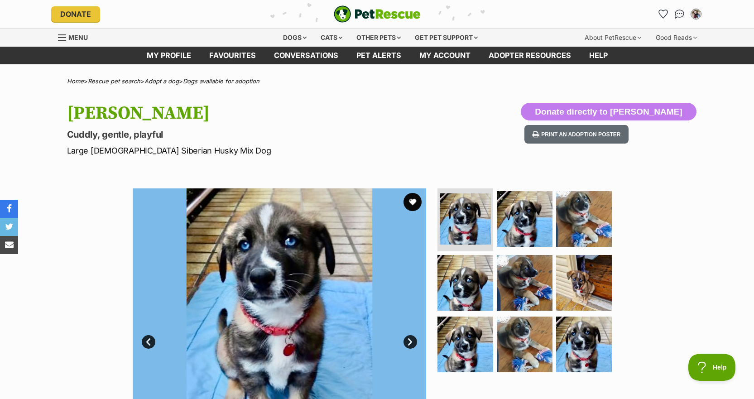
click at [412, 347] on link "Next" at bounding box center [411, 342] width 14 height 14
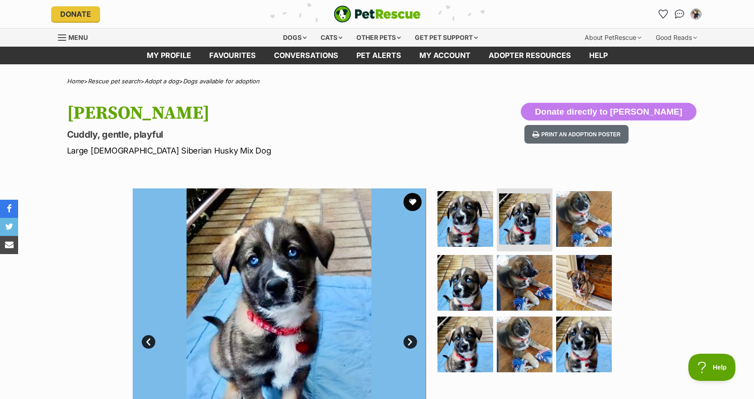
click at [412, 347] on link "Next" at bounding box center [411, 342] width 14 height 14
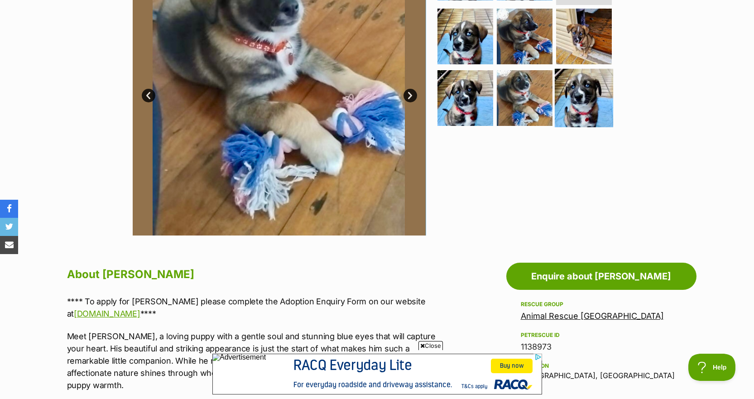
scroll to position [246, 0]
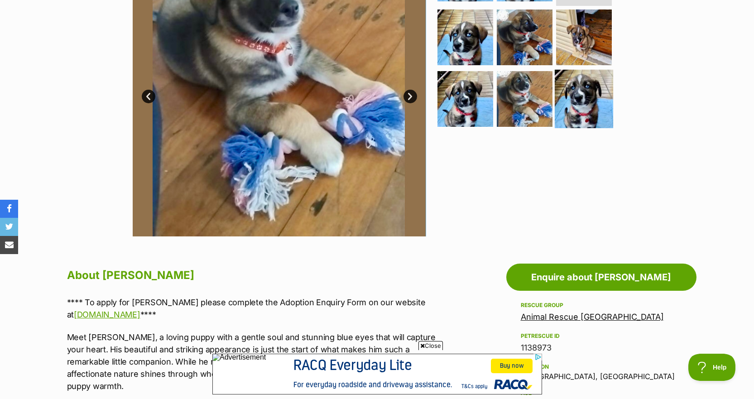
click at [576, 86] on img at bounding box center [584, 99] width 58 height 58
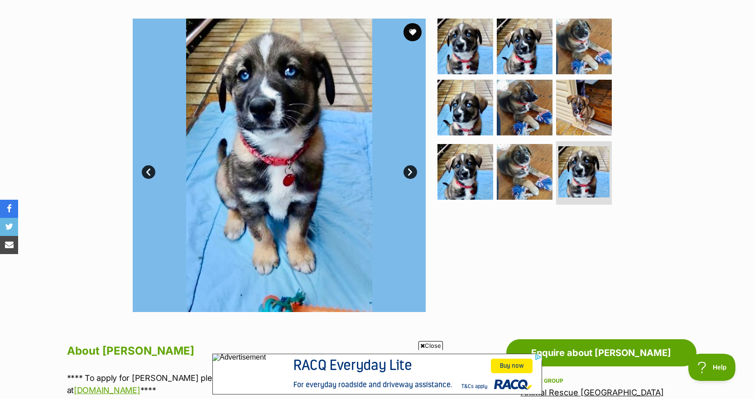
scroll to position [168, 0]
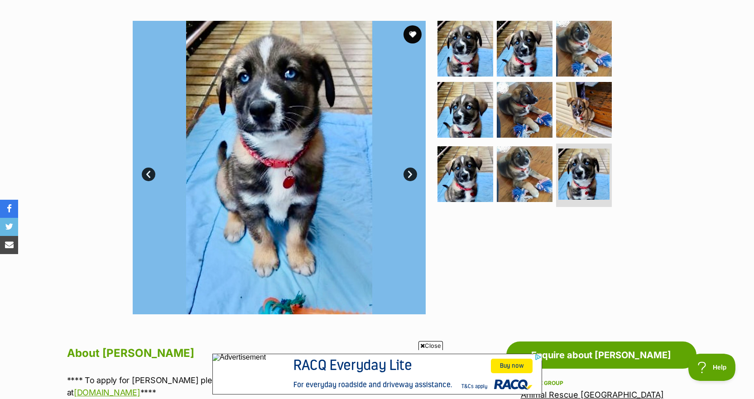
click at [416, 175] on link "Next" at bounding box center [411, 175] width 14 height 14
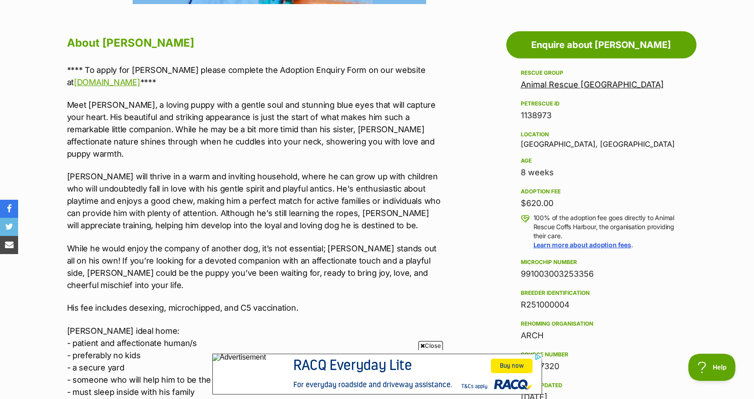
scroll to position [479, 0]
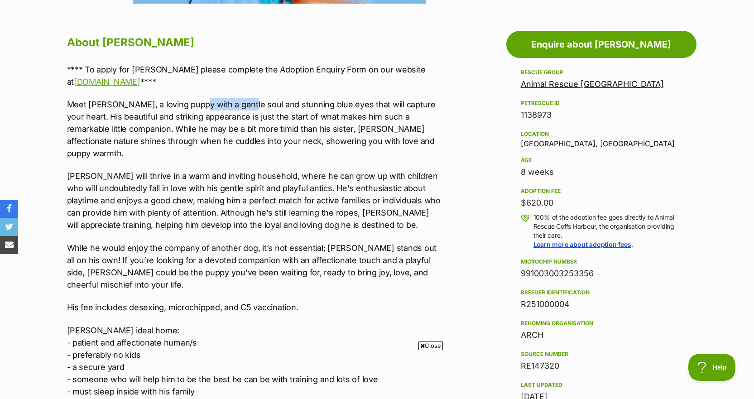
drag, startPoint x: 242, startPoint y: 104, endPoint x: 198, endPoint y: 101, distance: 44.5
click at [198, 101] on p "Meet [PERSON_NAME], a loving puppy with a gentle soul and stunning blue eyes th…" at bounding box center [254, 128] width 374 height 61
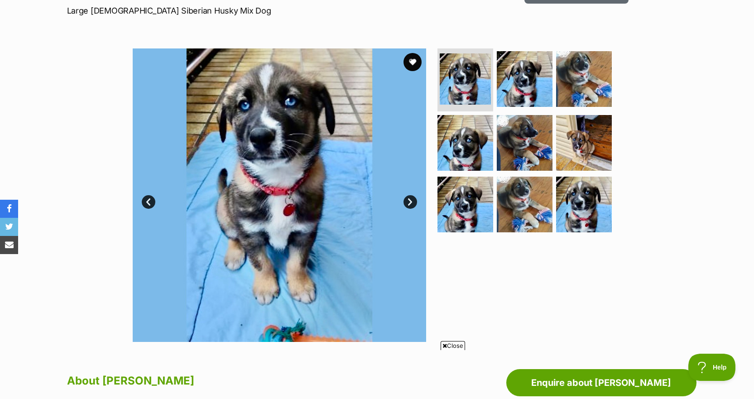
scroll to position [140, 0]
click at [410, 198] on link "Next" at bounding box center [411, 203] width 14 height 14
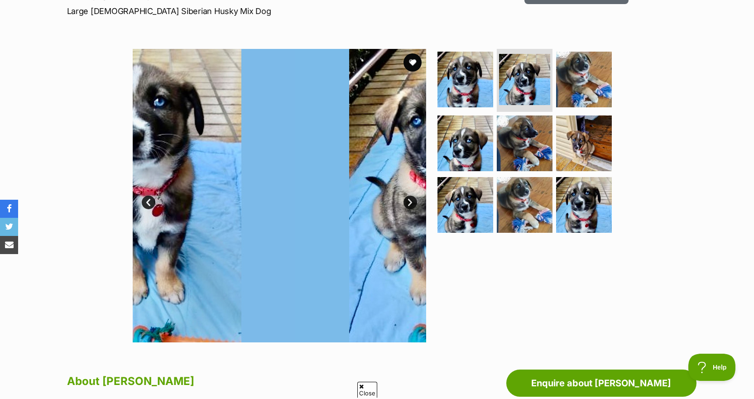
scroll to position [0, 0]
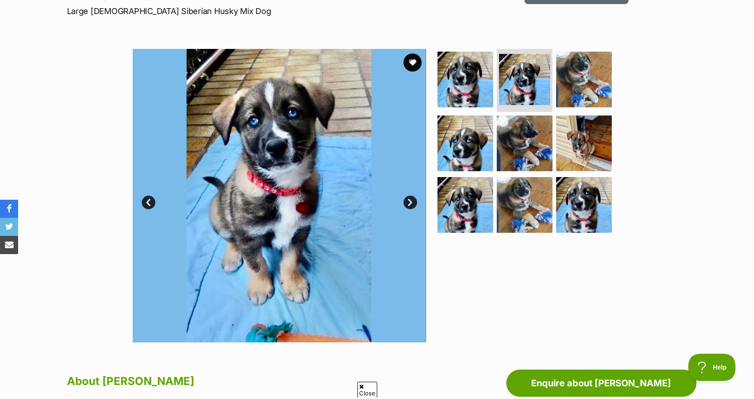
click at [410, 198] on link "Next" at bounding box center [411, 203] width 14 height 14
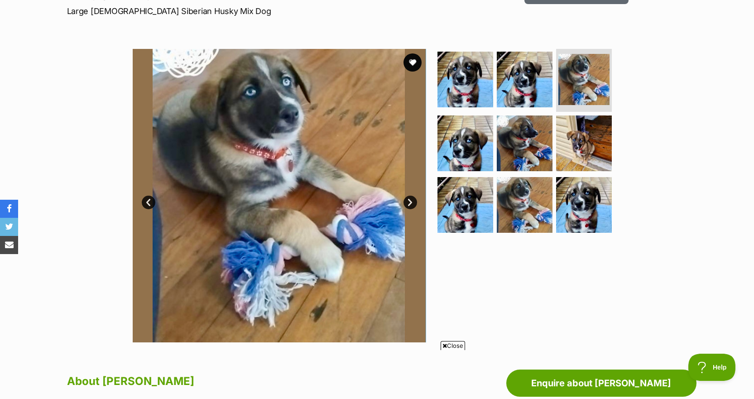
click at [410, 198] on link "Next" at bounding box center [411, 203] width 14 height 14
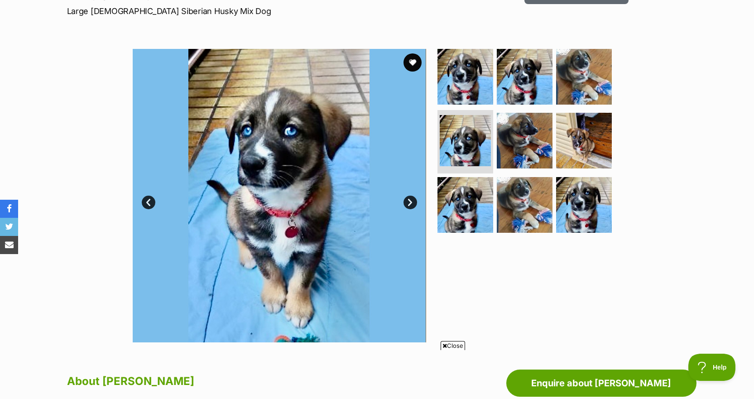
click at [410, 198] on link "Next" at bounding box center [411, 203] width 14 height 14
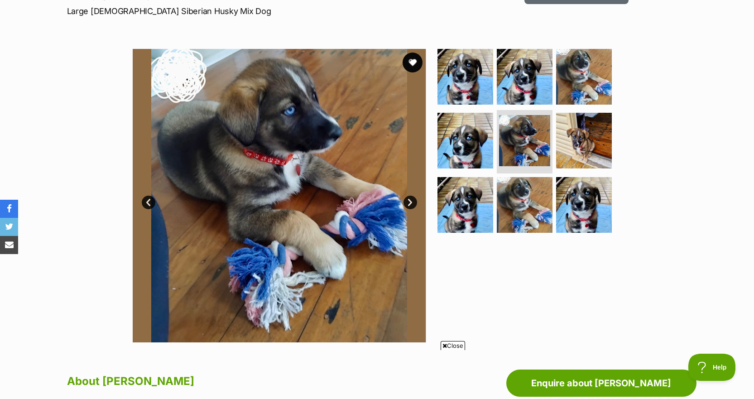
click at [416, 63] on button "favourite" at bounding box center [413, 63] width 20 height 20
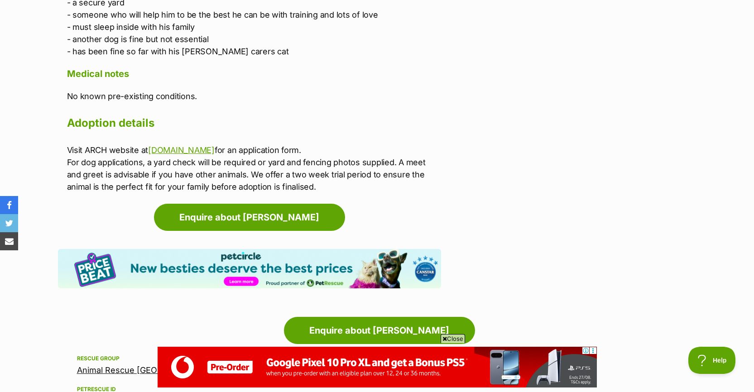
click at [427, 249] on img at bounding box center [249, 268] width 383 height 39
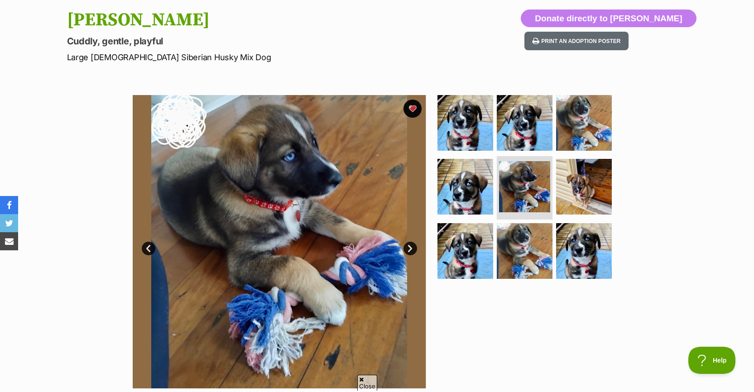
scroll to position [93, 0]
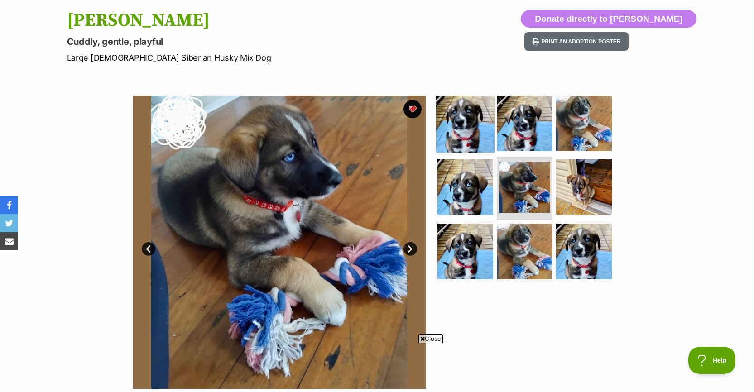
click at [461, 134] on img at bounding box center [465, 123] width 58 height 58
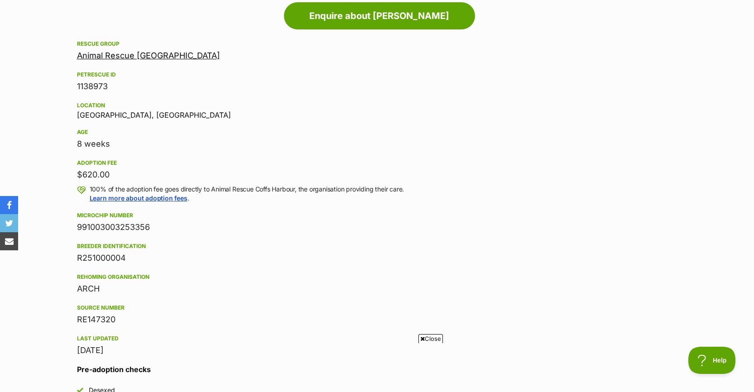
scroll to position [0, 0]
